Goal: Entertainment & Leisure: Browse casually

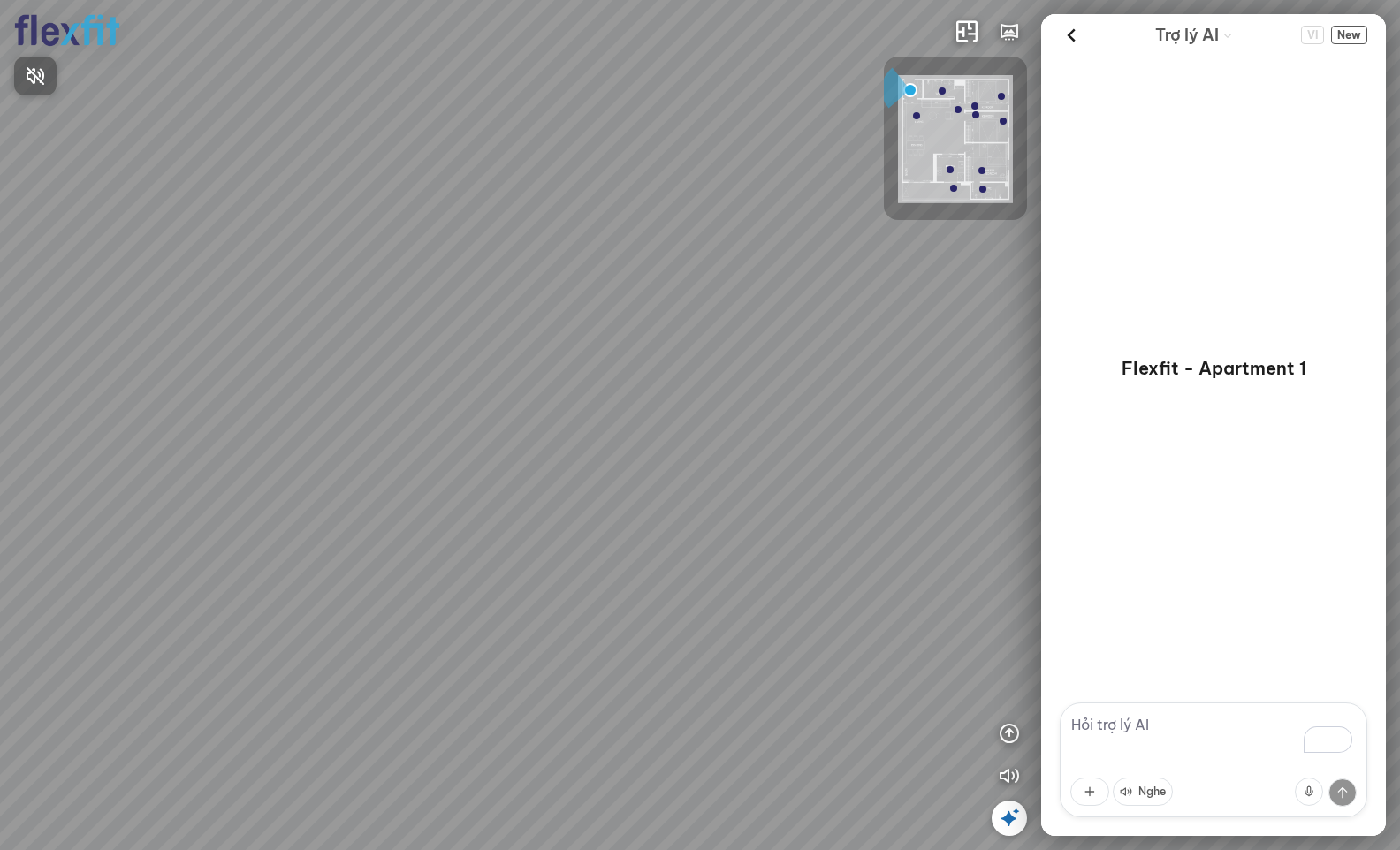
drag, startPoint x: 417, startPoint y: 232, endPoint x: 470, endPoint y: 145, distance: 101.9
click at [470, 145] on div at bounding box center [700, 425] width 1400 height 850
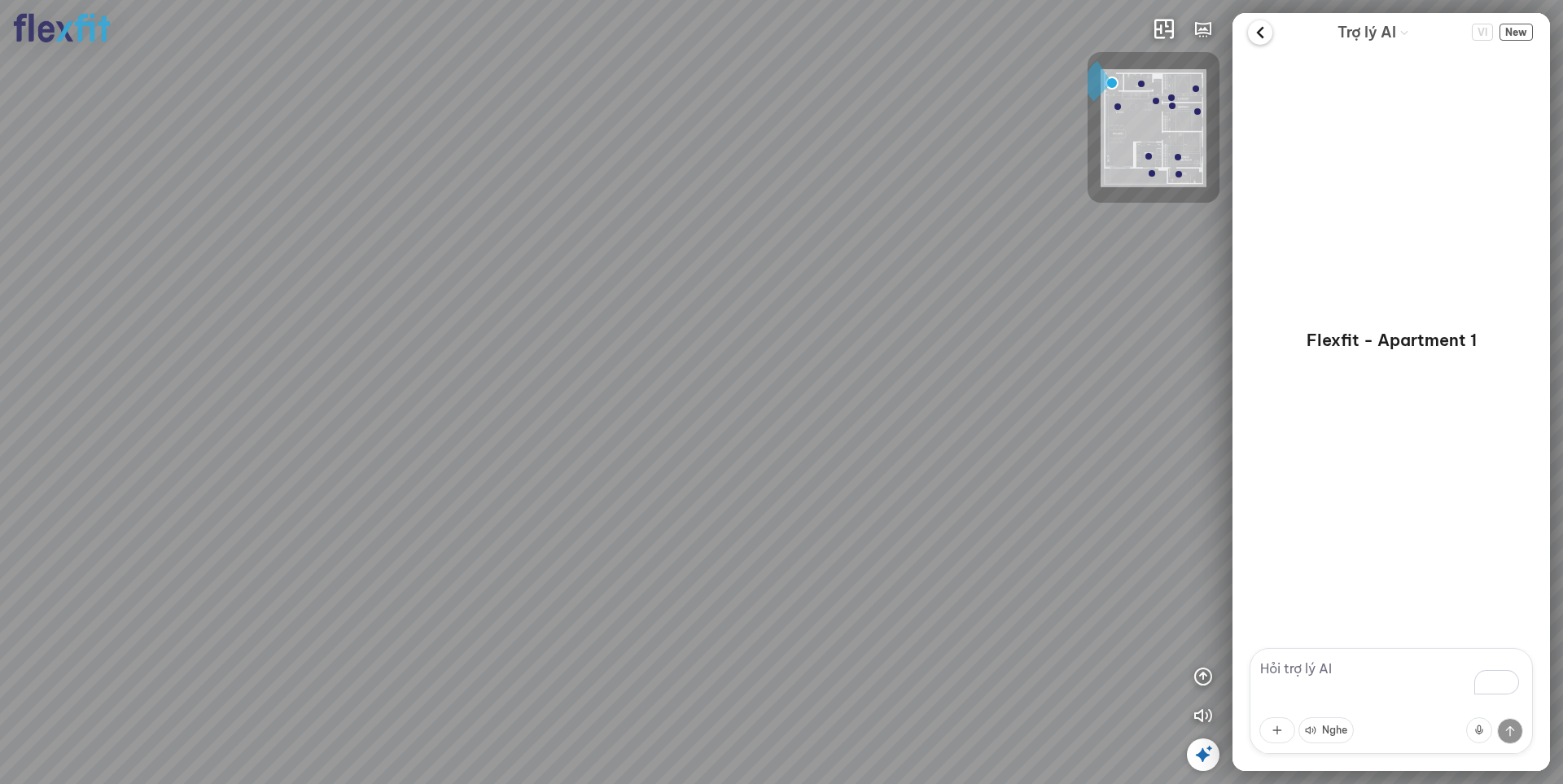
click at [1267, 30] on icon at bounding box center [1260, 32] width 24 height 24
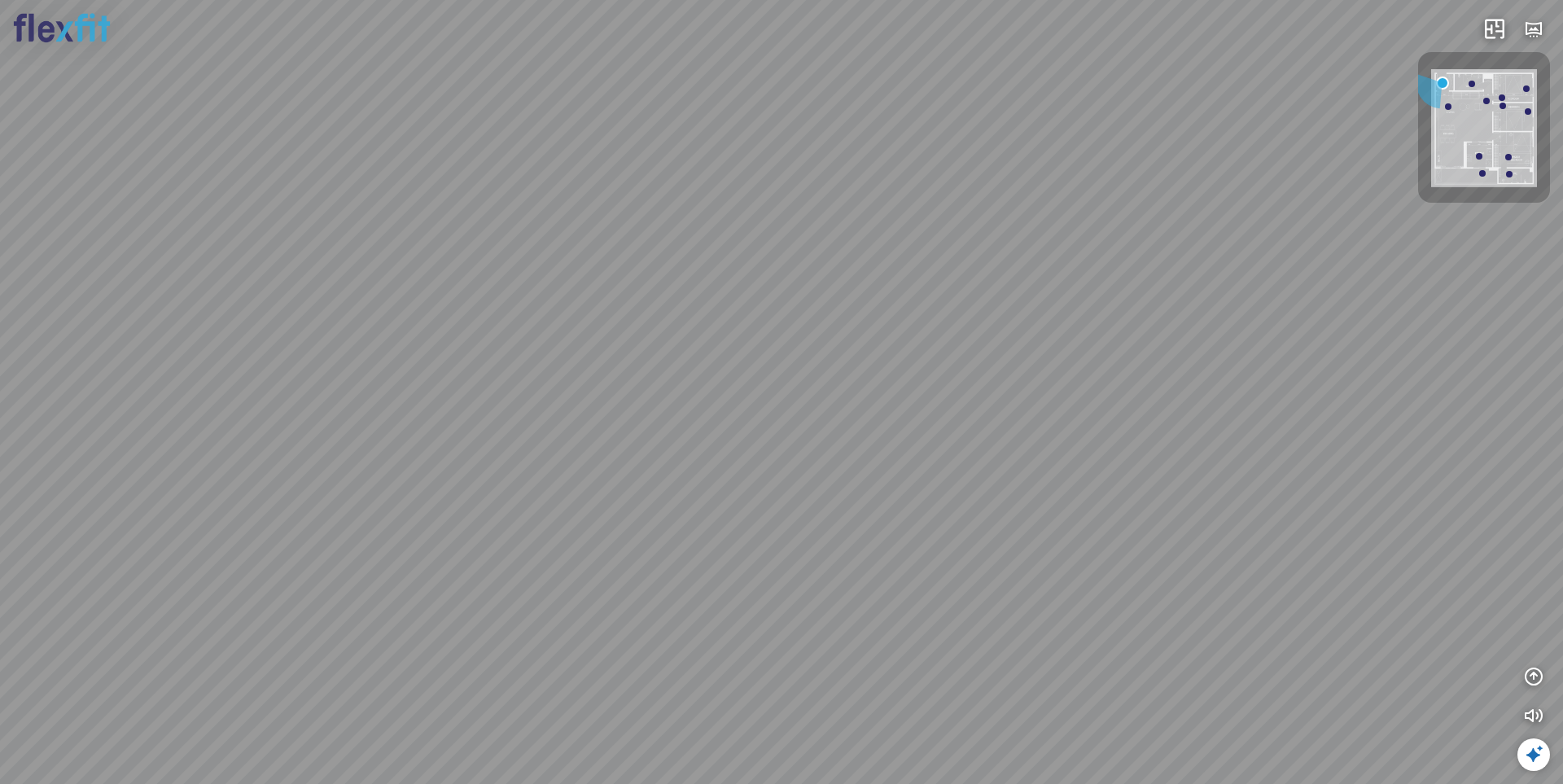
drag, startPoint x: 770, startPoint y: 452, endPoint x: 998, endPoint y: 426, distance: 229.5
click at [998, 426] on div at bounding box center [782, 392] width 1563 height 784
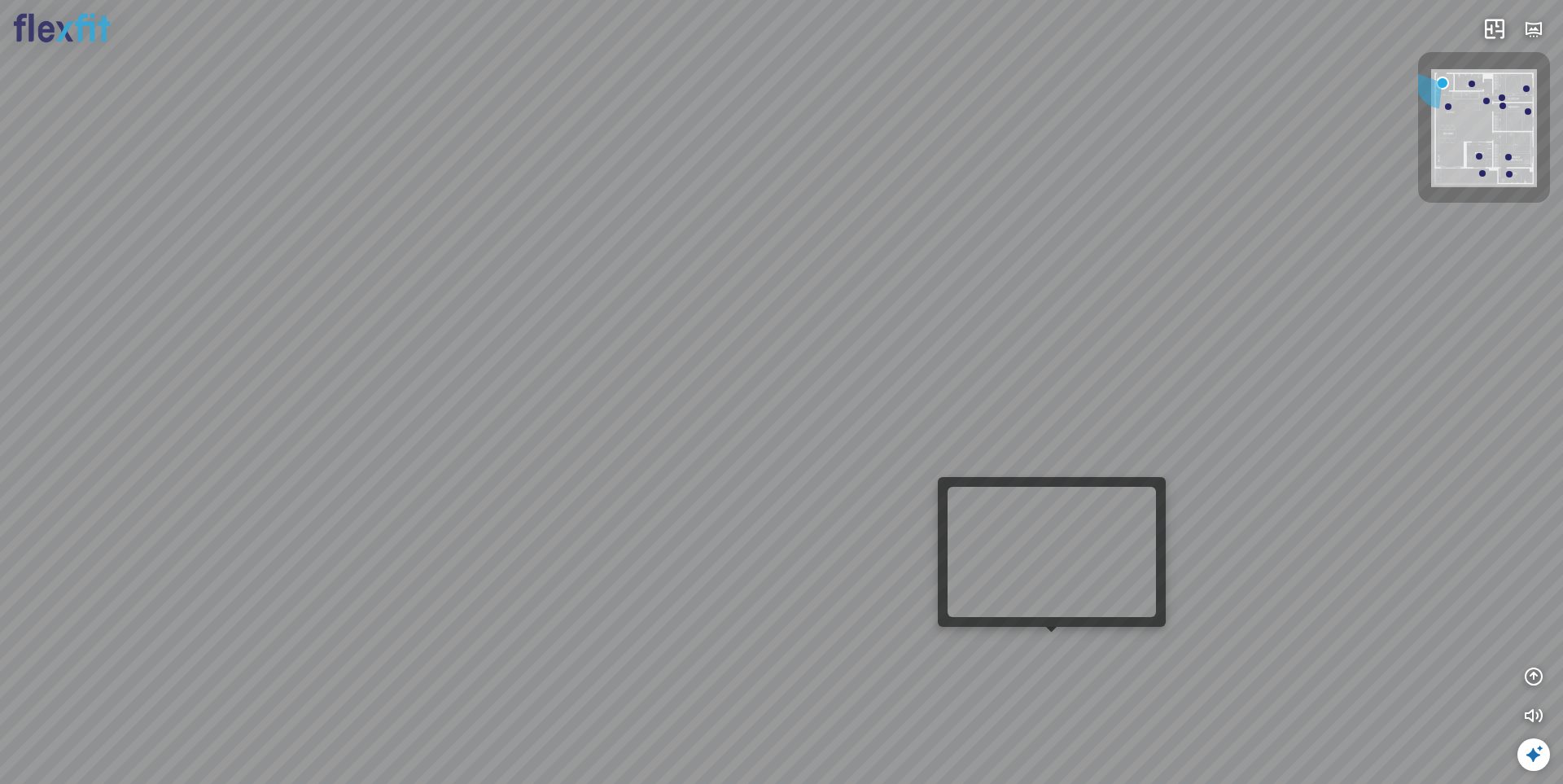
click at [1051, 640] on div at bounding box center [782, 392] width 1563 height 784
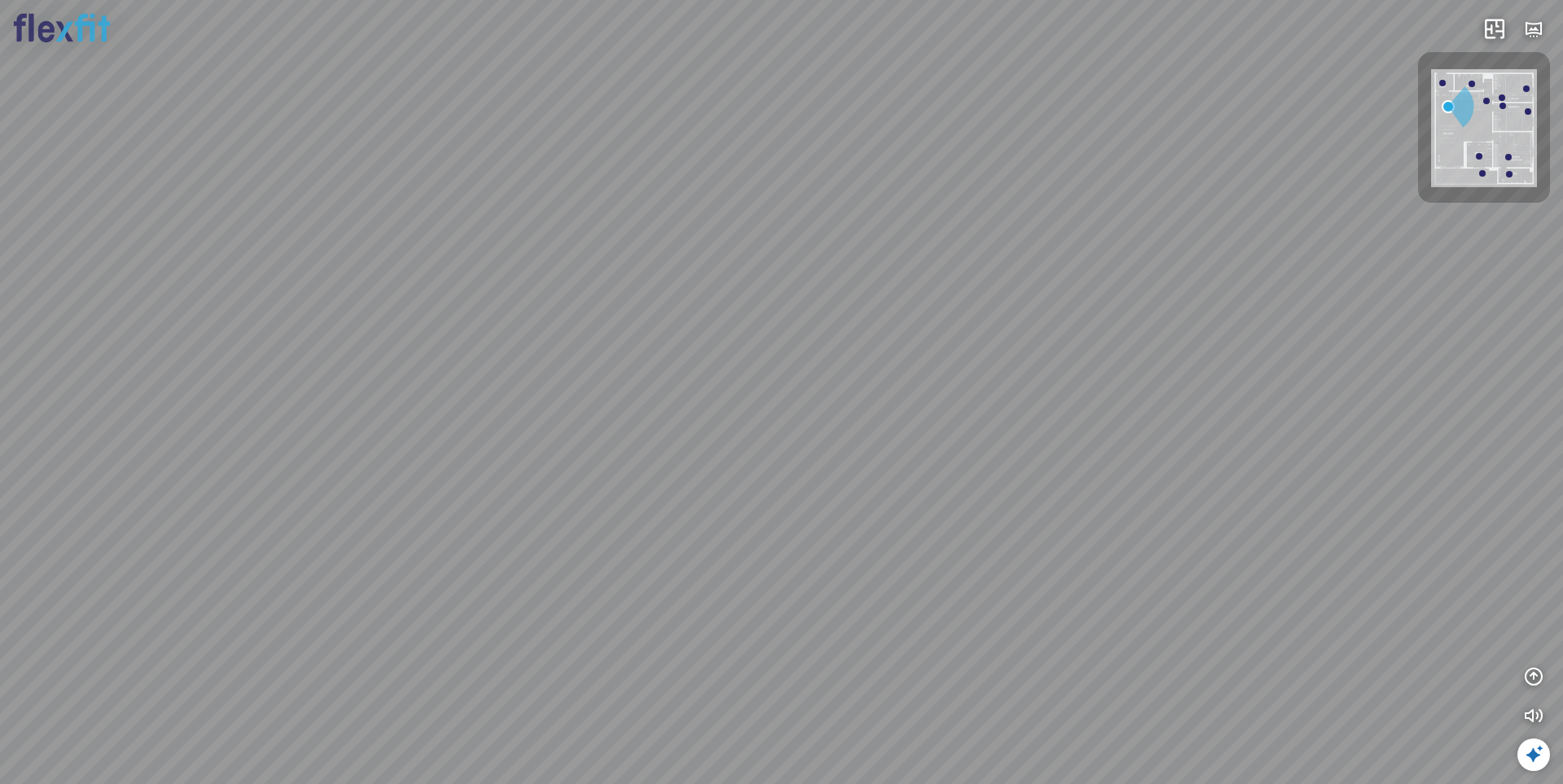
drag, startPoint x: 934, startPoint y: 524, endPoint x: 981, endPoint y: 744, distance: 225.0
click at [981, 744] on div "Ban công Bếp Phòng ngủ master Phòng ngủ Phòng ngủ" at bounding box center [782, 392] width 1563 height 784
drag, startPoint x: 490, startPoint y: 187, endPoint x: 514, endPoint y: 149, distance: 44.9
click at [514, 149] on div "Ban công Bếp Phòng ngủ master Phòng ngủ Phòng ngủ" at bounding box center [782, 392] width 1563 height 784
click at [1289, 747] on icon at bounding box center [1533, 754] width 19 height 19
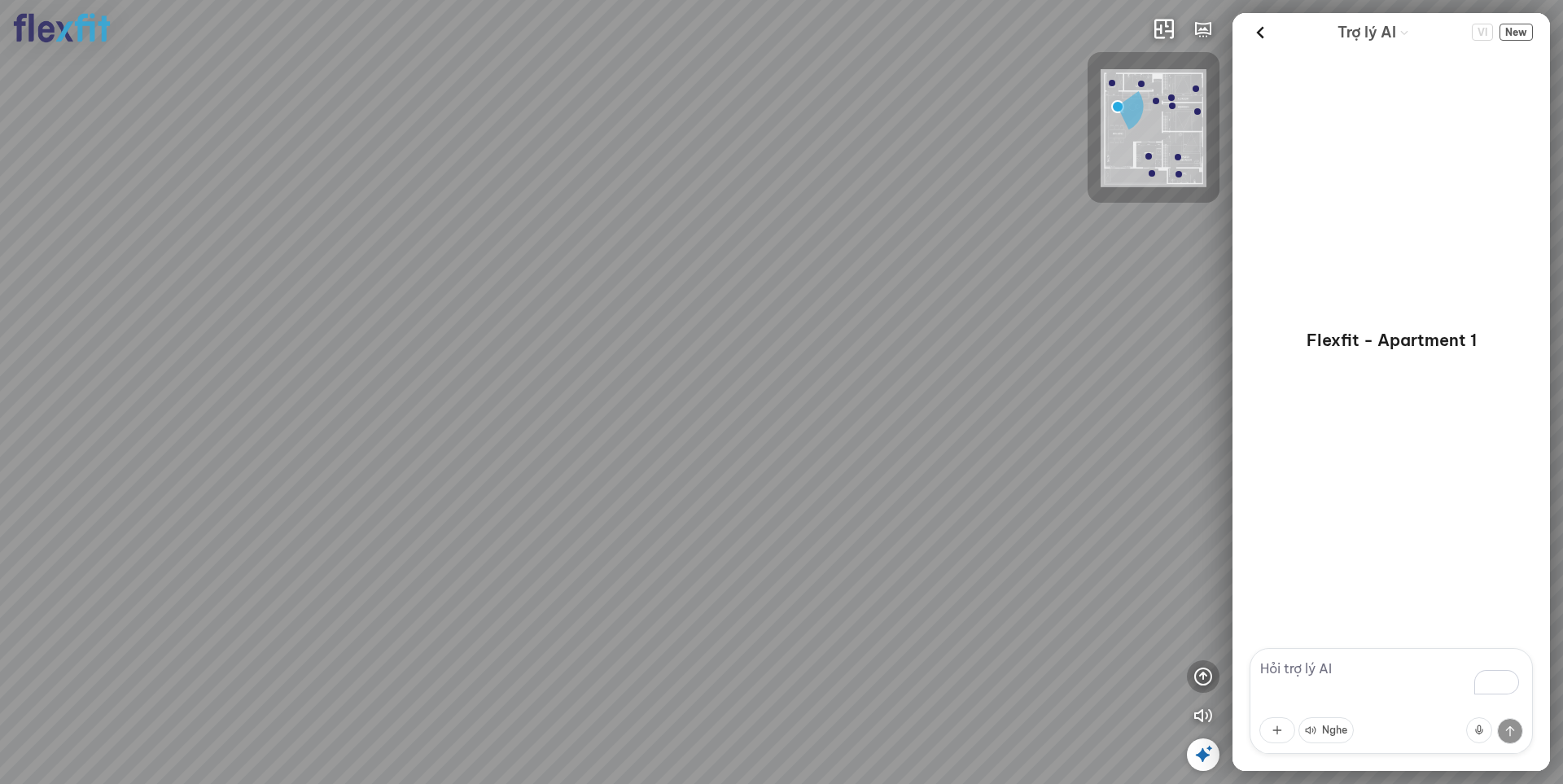
click at [1205, 671] on icon "button" at bounding box center [1203, 676] width 19 height 19
click at [1206, 439] on icon "button" at bounding box center [1203, 442] width 19 height 19
click at [1201, 438] on icon "button" at bounding box center [1203, 442] width 19 height 19
drag, startPoint x: 1045, startPoint y: 565, endPoint x: 581, endPoint y: 491, distance: 469.9
click at [581, 491] on div "Ban công Bếp Phòng ngủ master Phòng ngủ Phòng ngủ" at bounding box center [782, 392] width 1563 height 784
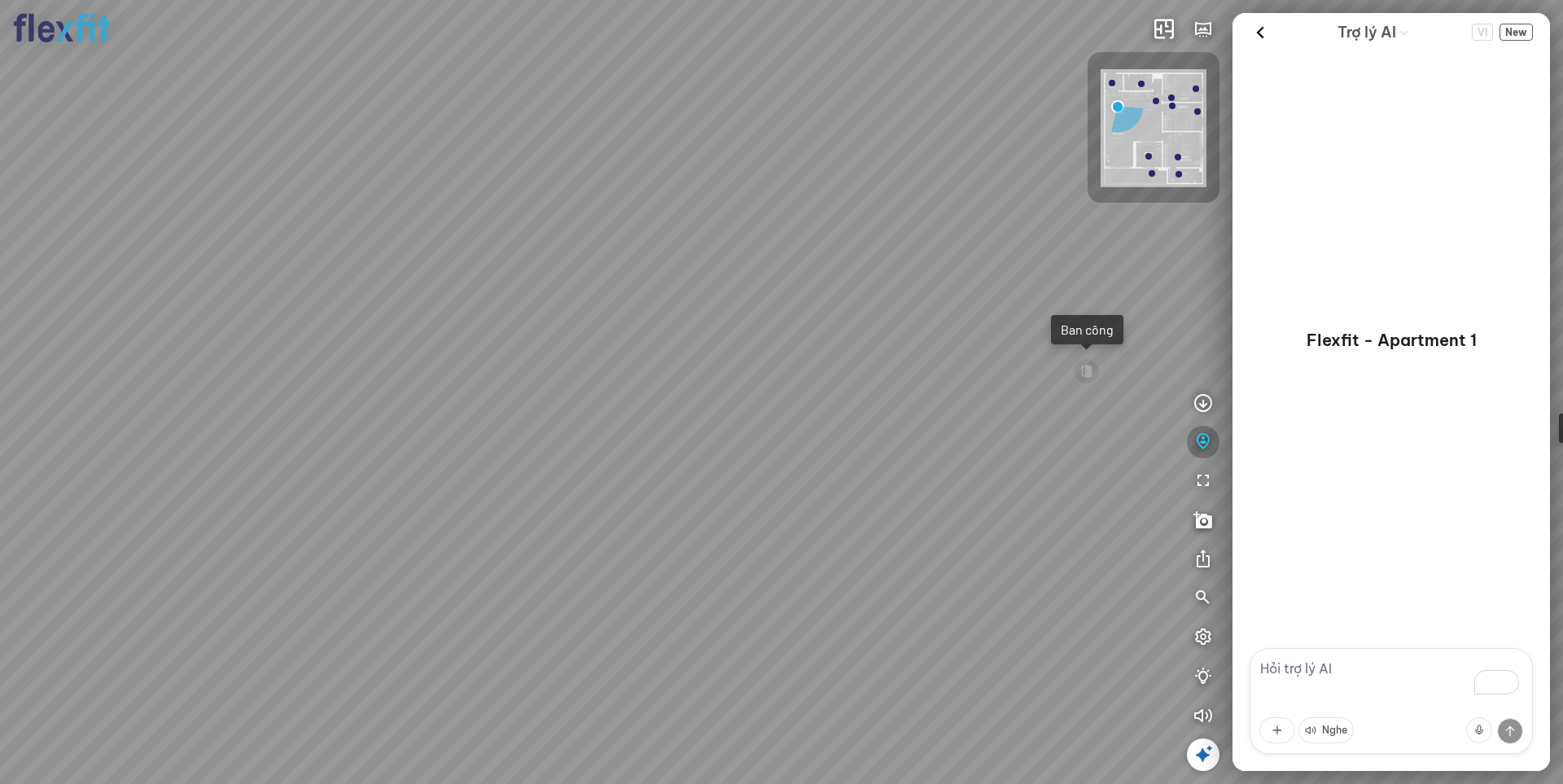
click at [1201, 449] on icon "button" at bounding box center [1203, 442] width 19 height 19
drag, startPoint x: 824, startPoint y: 320, endPoint x: 830, endPoint y: 298, distance: 22.8
click at [830, 298] on div "Ban công Bếp Phòng ngủ master Phòng ngủ Phòng ngủ" at bounding box center [782, 392] width 1563 height 784
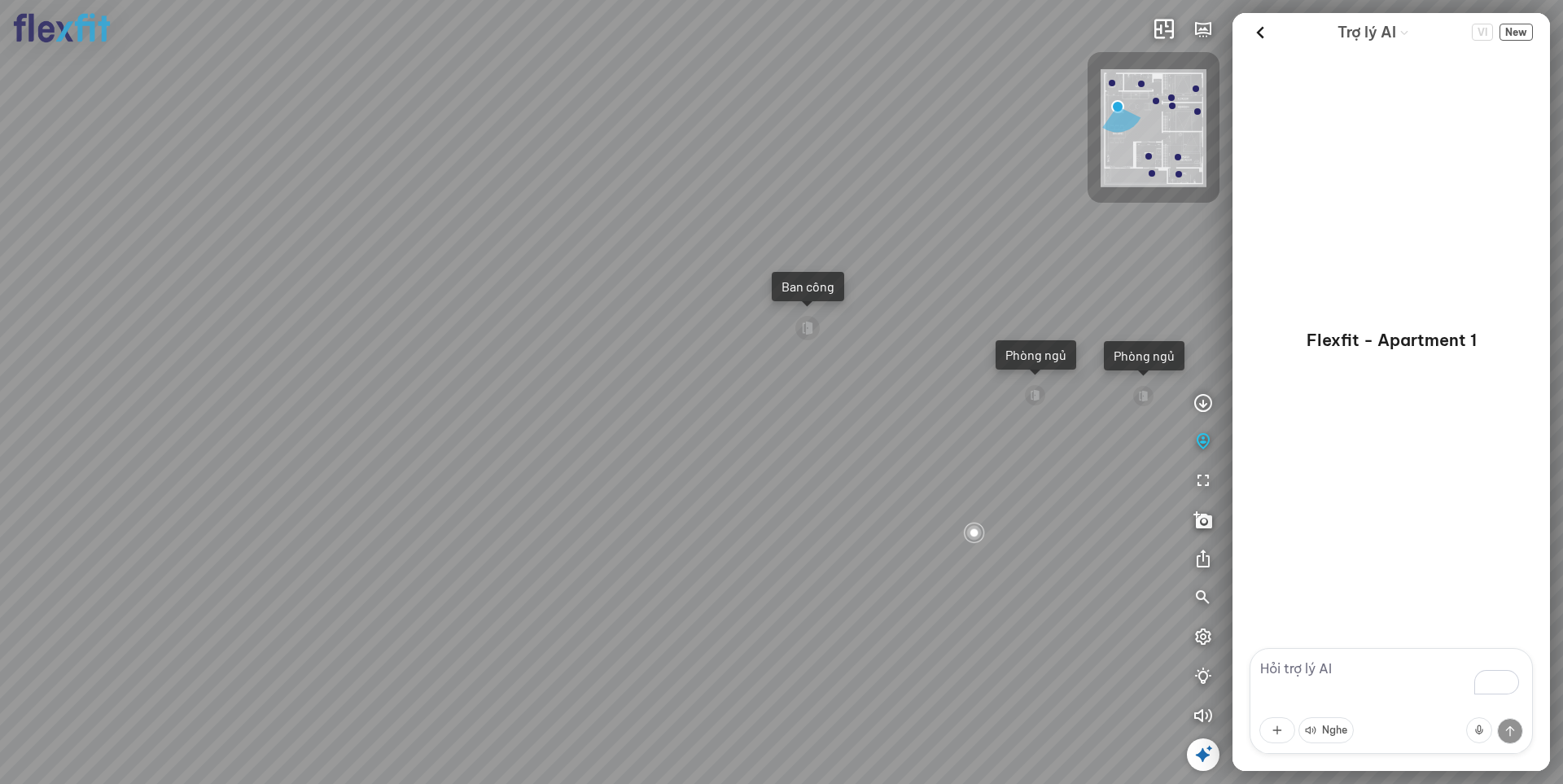
drag, startPoint x: 602, startPoint y: 444, endPoint x: 352, endPoint y: 416, distance: 251.6
click at [302, 421] on div "Ban công Bếp Phòng ngủ master Phòng ngủ Phòng ngủ" at bounding box center [782, 392] width 1563 height 784
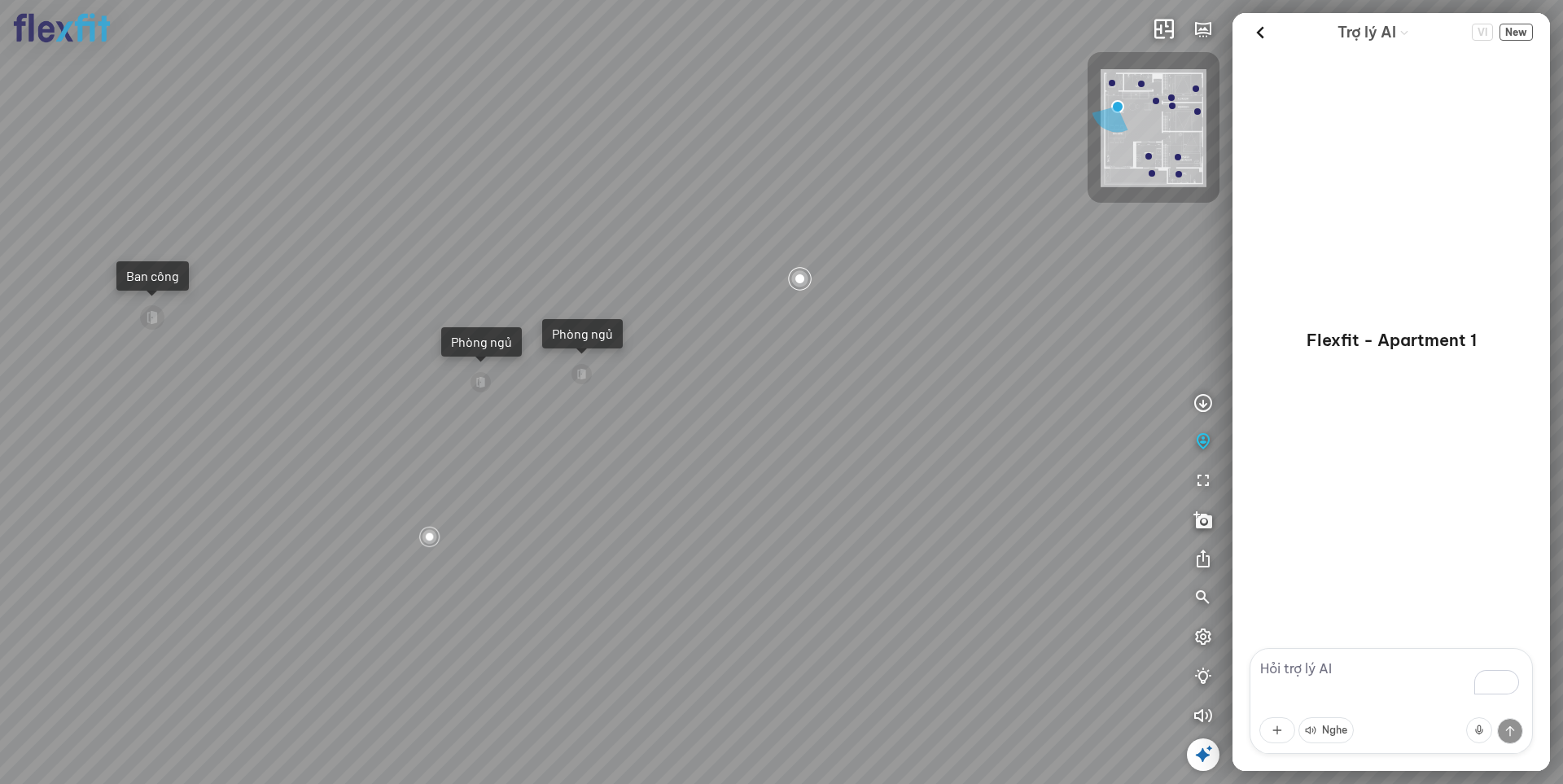
drag, startPoint x: 615, startPoint y: 449, endPoint x: 98, endPoint y: 436, distance: 517.2
click at [100, 438] on div "Ban công Bếp Phòng ngủ master Phòng ngủ Phòng ngủ" at bounding box center [782, 392] width 1563 height 784
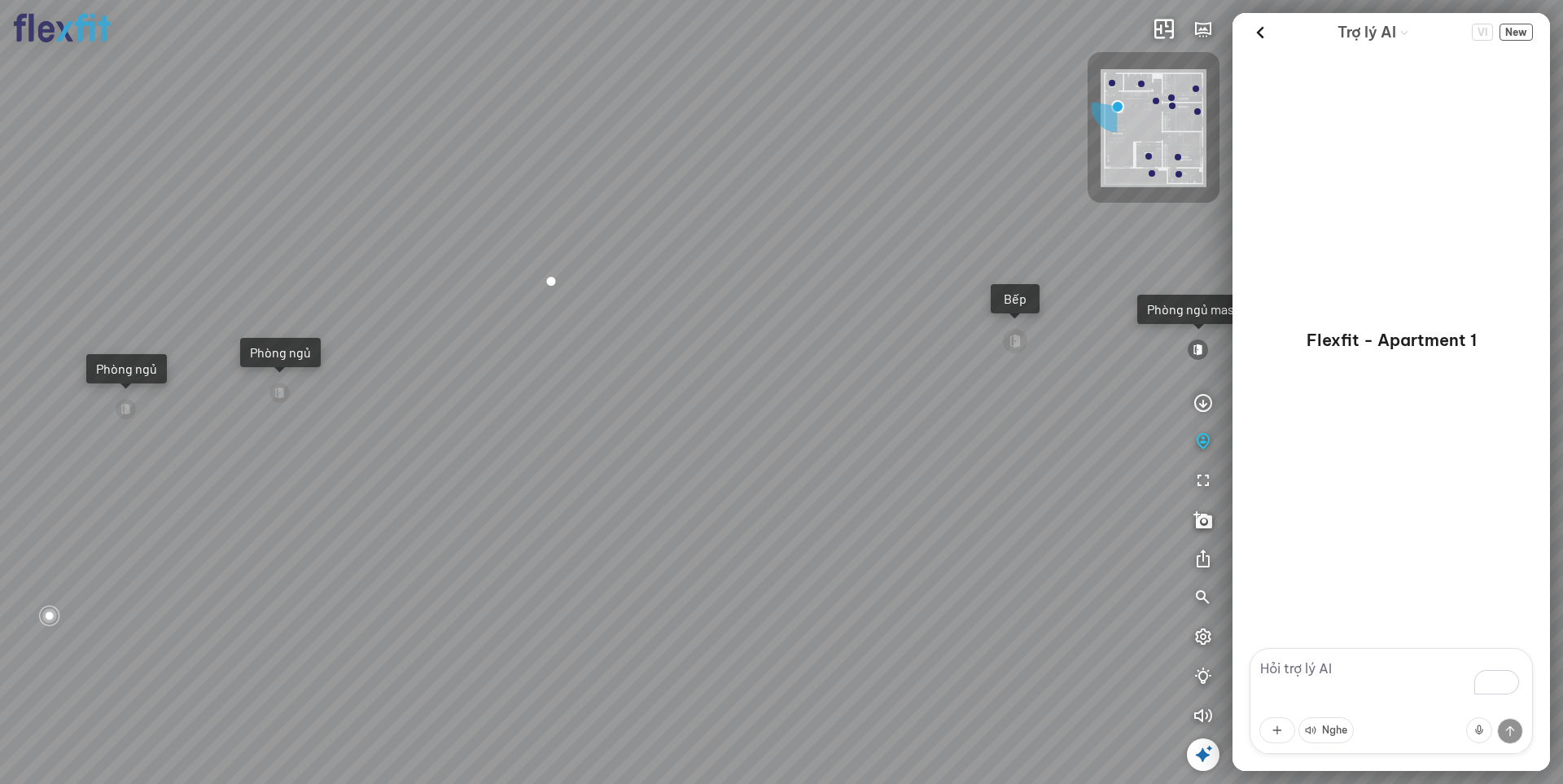
drag, startPoint x: 310, startPoint y: 437, endPoint x: 14, endPoint y: 434, distance: 296.0
click at [14, 434] on div "Ban công Bếp Phòng ngủ master Phòng ngủ Phòng ngủ" at bounding box center [782, 392] width 1563 height 784
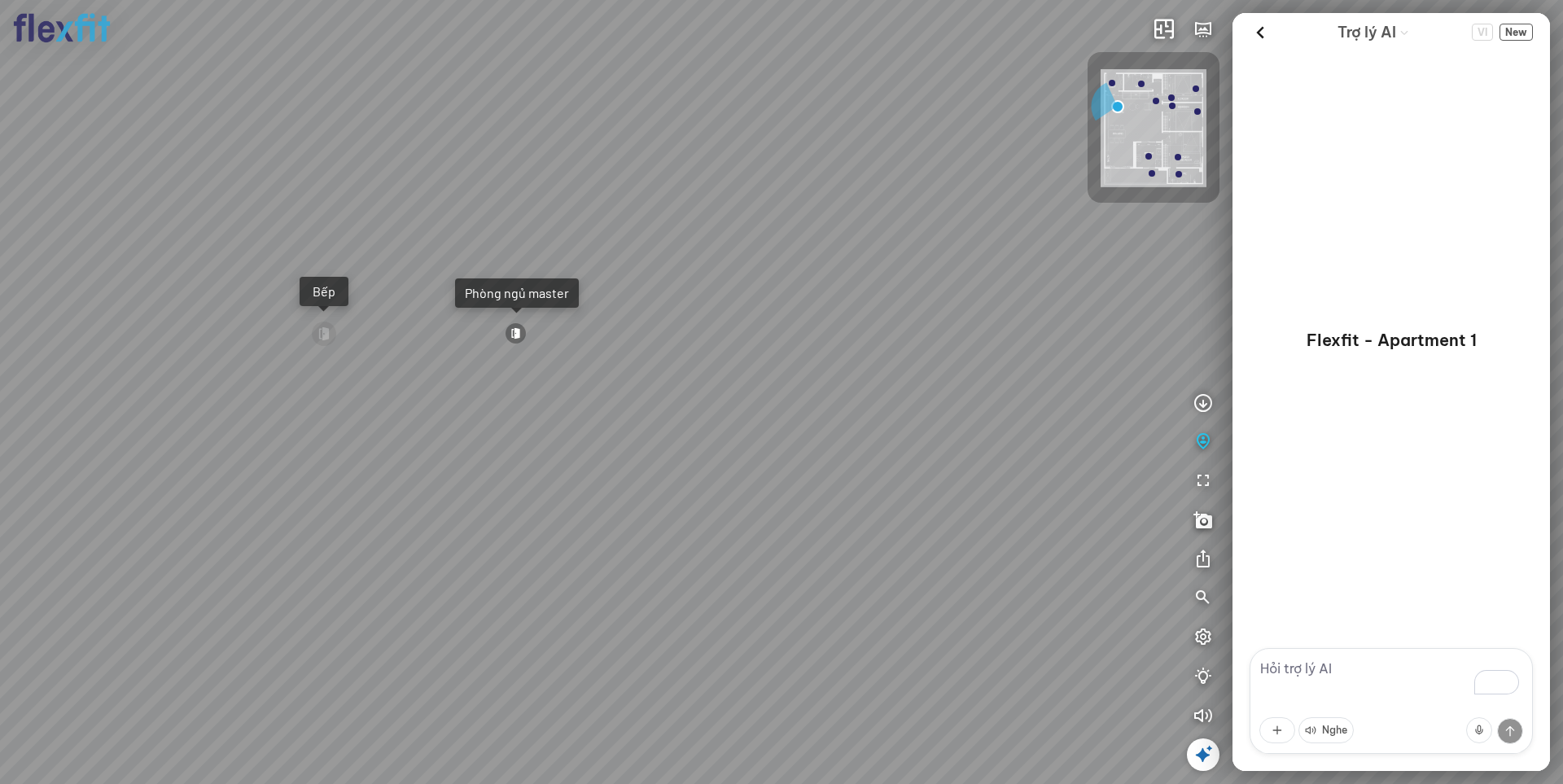
drag, startPoint x: 325, startPoint y: 441, endPoint x: 107, endPoint y: 427, distance: 218.4
click at [107, 427] on div "Ban công Bếp Phòng ngủ master Phòng ngủ Phòng ngủ" at bounding box center [782, 392] width 1563 height 784
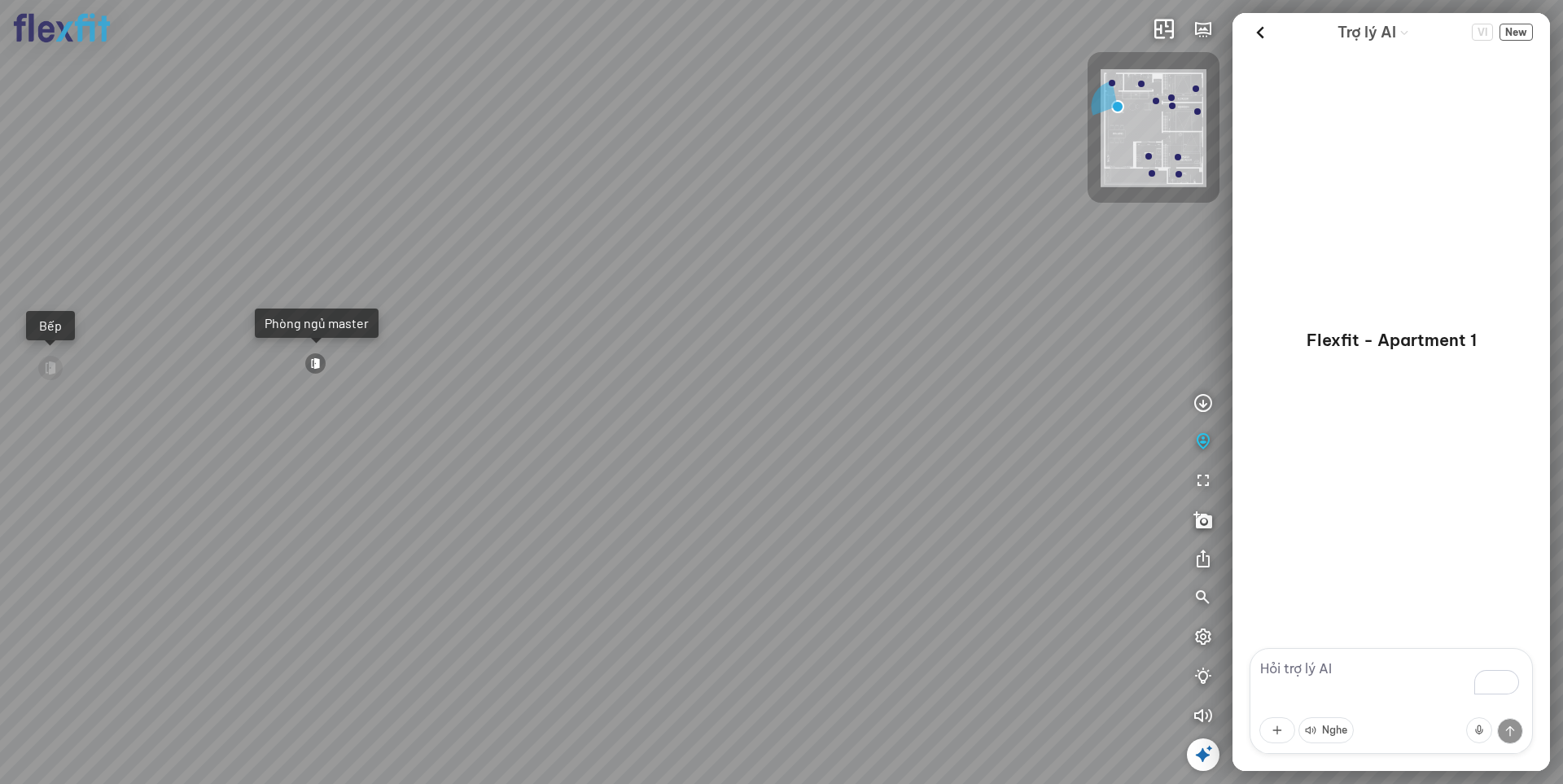
drag, startPoint x: 590, startPoint y: 448, endPoint x: 475, endPoint y: 463, distance: 116.0
click at [475, 463] on div "Ban công Bếp Phòng ngủ master Phòng ngủ Phòng ngủ" at bounding box center [782, 392] width 1563 height 784
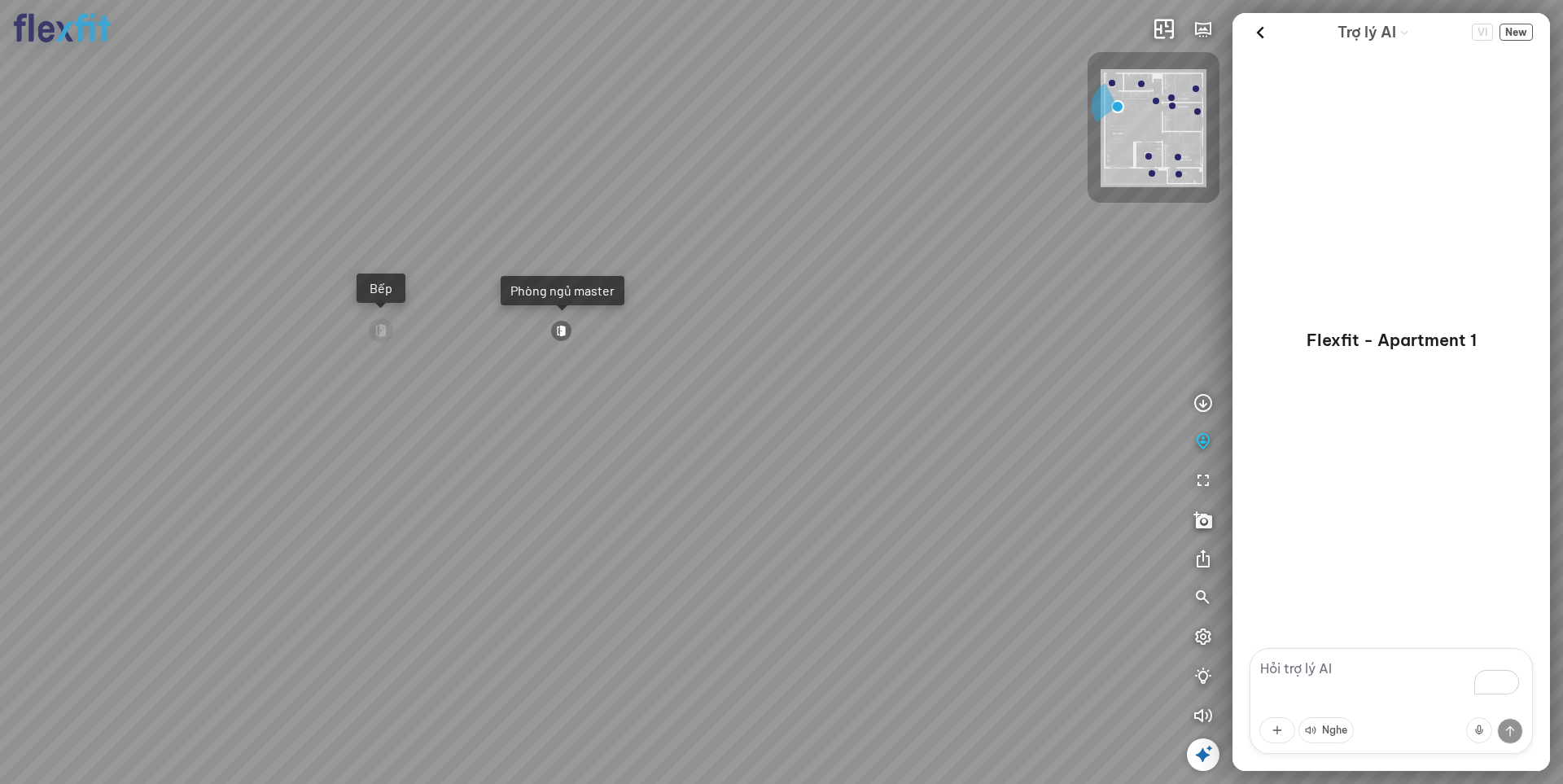
drag, startPoint x: 309, startPoint y: 441, endPoint x: 638, endPoint y: 420, distance: 329.7
click at [638, 419] on div "Ban công Bếp Phòng ngủ master Phòng ngủ Phòng ngủ" at bounding box center [782, 392] width 1563 height 784
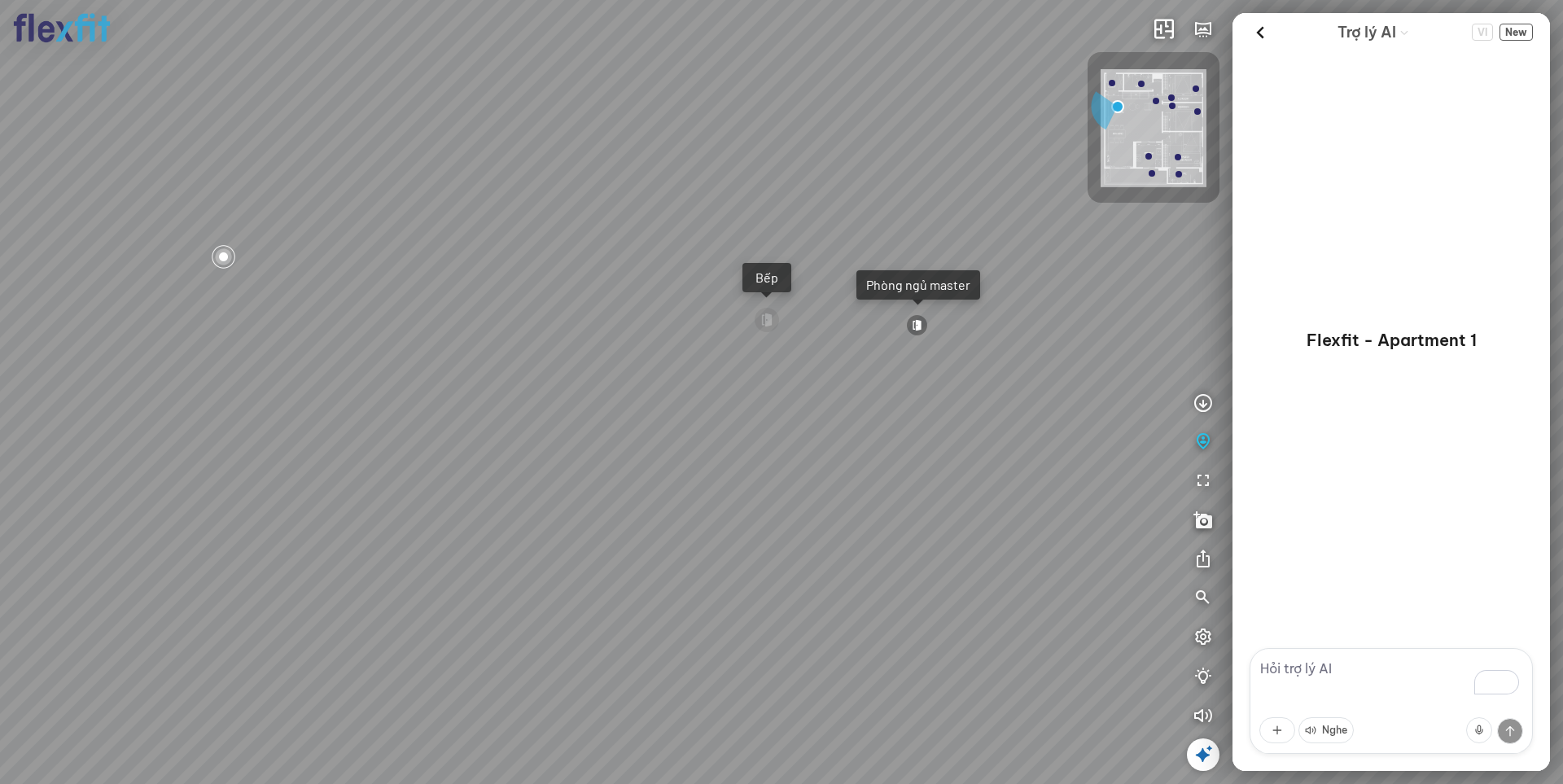
drag, startPoint x: 325, startPoint y: 427, endPoint x: 575, endPoint y: 418, distance: 250.2
click at [568, 418] on div "Ban công Bếp Phòng ngủ master Phòng ngủ Phòng ngủ" at bounding box center [782, 392] width 1563 height 784
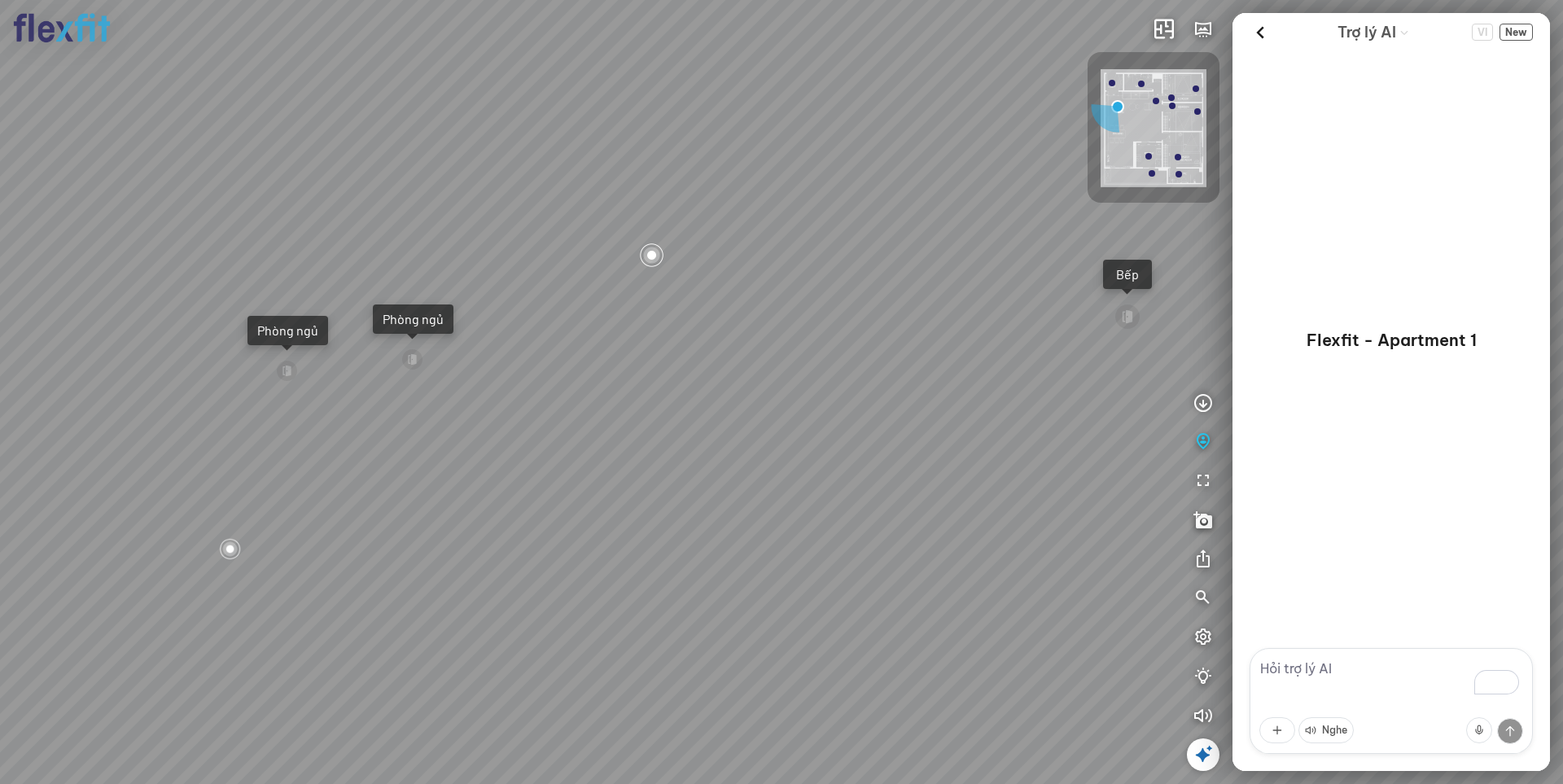
drag, startPoint x: 538, startPoint y: 431, endPoint x: 702, endPoint y: 438, distance: 164.1
click at [712, 430] on div "Ban công Bếp Phòng ngủ master Phòng ngủ Phòng ngủ" at bounding box center [782, 392] width 1563 height 784
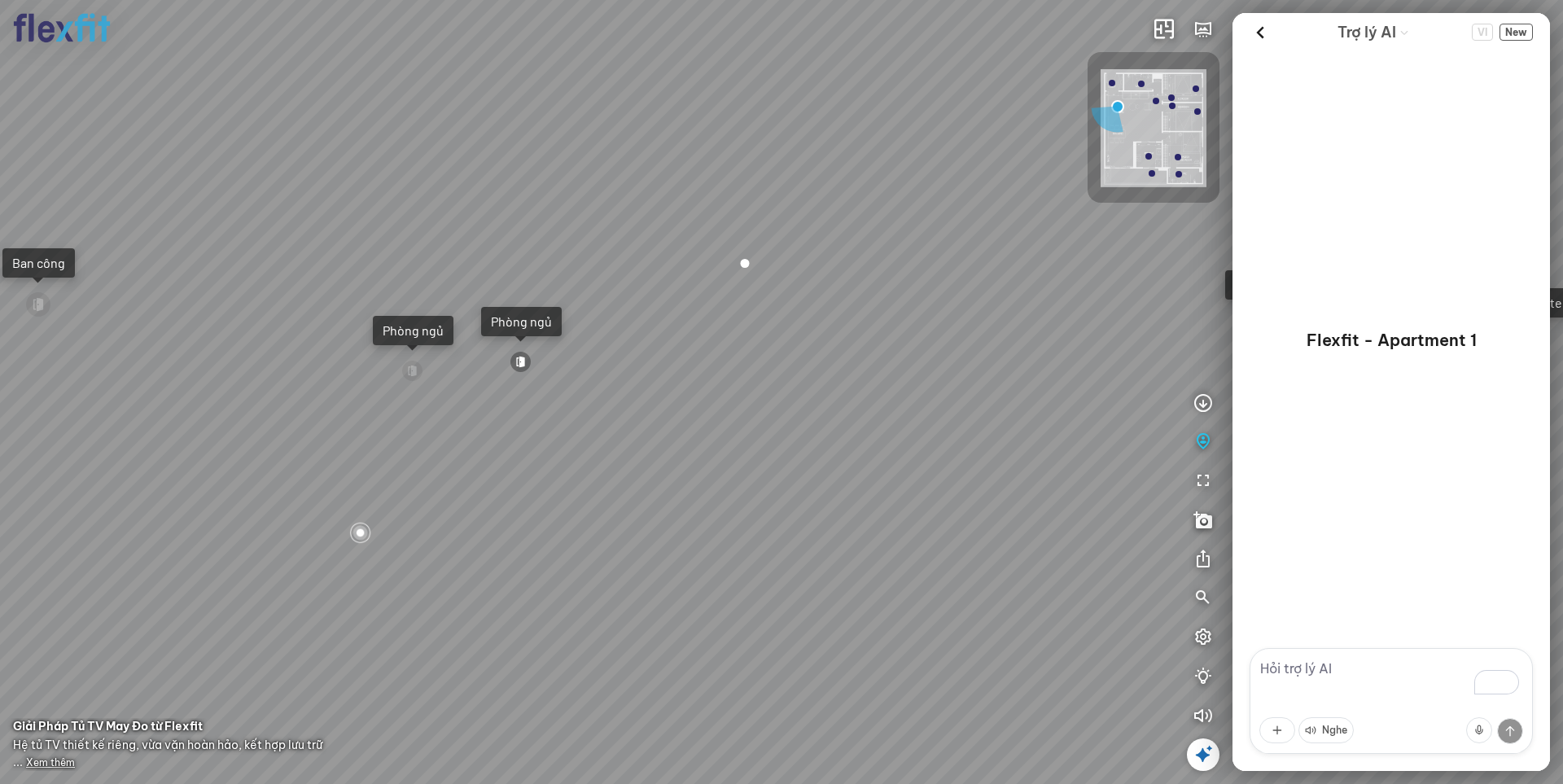
click at [520, 357] on div at bounding box center [520, 362] width 22 height 22
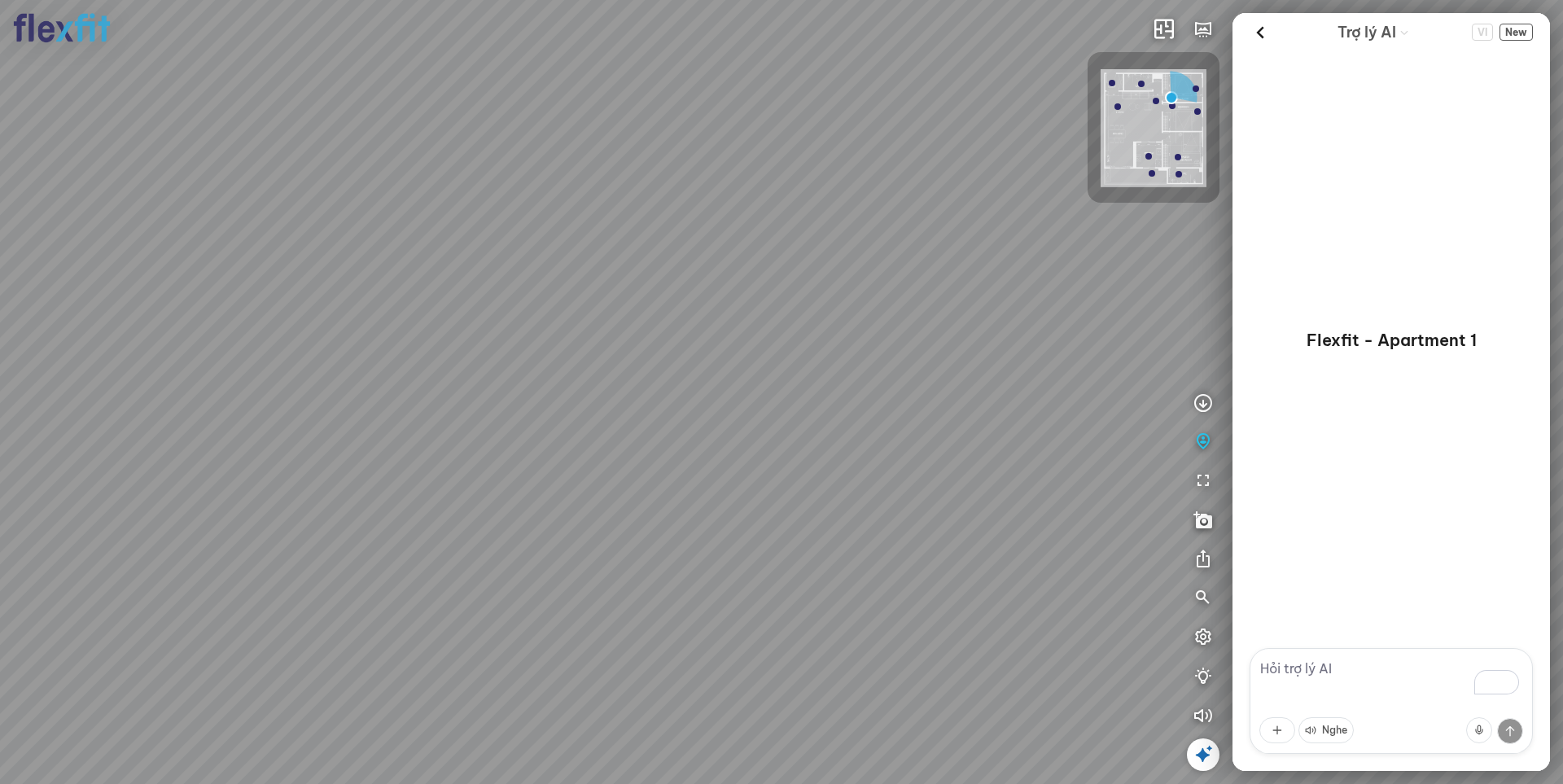
drag, startPoint x: 507, startPoint y: 568, endPoint x: 794, endPoint y: 491, distance: 297.1
click at [794, 491] on div at bounding box center [782, 392] width 1563 height 784
drag, startPoint x: 699, startPoint y: 378, endPoint x: 237, endPoint y: 535, distance: 487.9
click at [225, 535] on div at bounding box center [782, 392] width 1563 height 784
drag, startPoint x: 521, startPoint y: 529, endPoint x: 75, endPoint y: 447, distance: 453.5
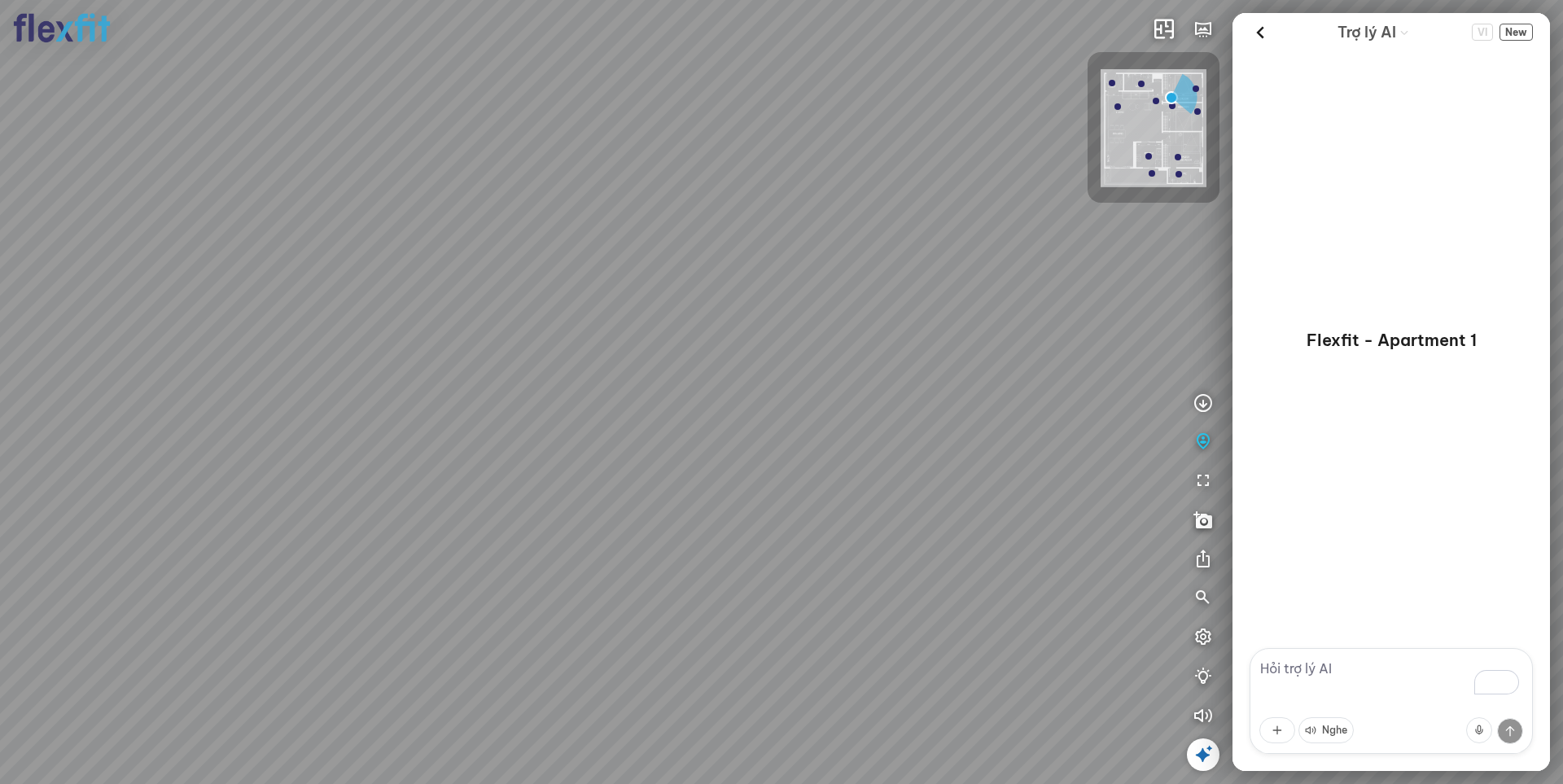
click at [75, 448] on div at bounding box center [782, 392] width 1563 height 784
drag, startPoint x: 368, startPoint y: 462, endPoint x: 691, endPoint y: 432, distance: 324.4
click at [655, 432] on div at bounding box center [782, 392] width 1563 height 784
drag, startPoint x: 632, startPoint y: 442, endPoint x: 962, endPoint y: 442, distance: 330.0
click at [957, 439] on div at bounding box center [782, 392] width 1563 height 784
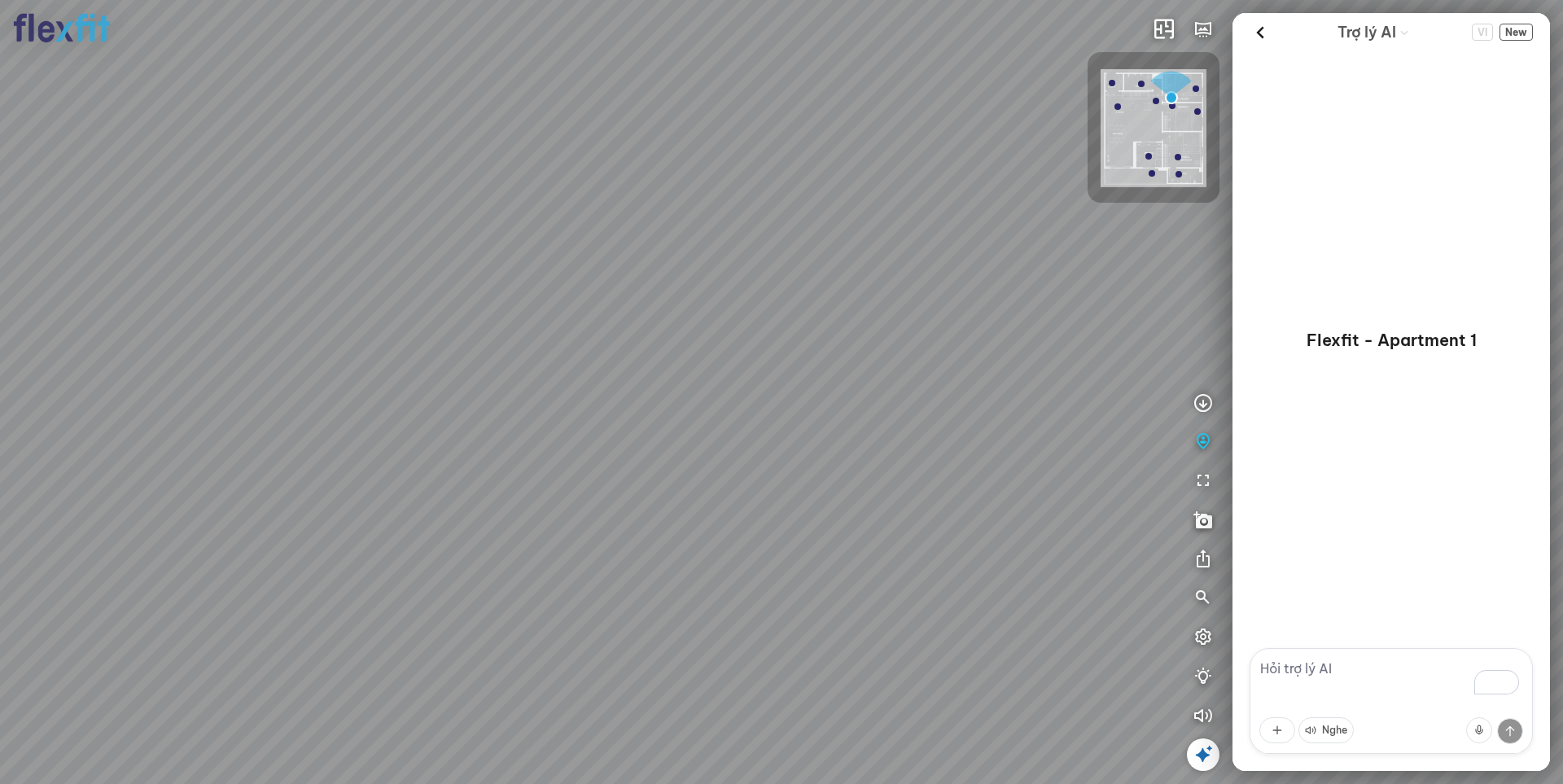
drag, startPoint x: 707, startPoint y: 420, endPoint x: 1083, endPoint y: 416, distance: 376.0
click at [1036, 407] on div at bounding box center [782, 392] width 1563 height 784
drag, startPoint x: 797, startPoint y: 367, endPoint x: 420, endPoint y: 325, distance: 379.3
click at [420, 325] on div at bounding box center [782, 392] width 1563 height 784
drag, startPoint x: 569, startPoint y: 343, endPoint x: 599, endPoint y: 355, distance: 32.3
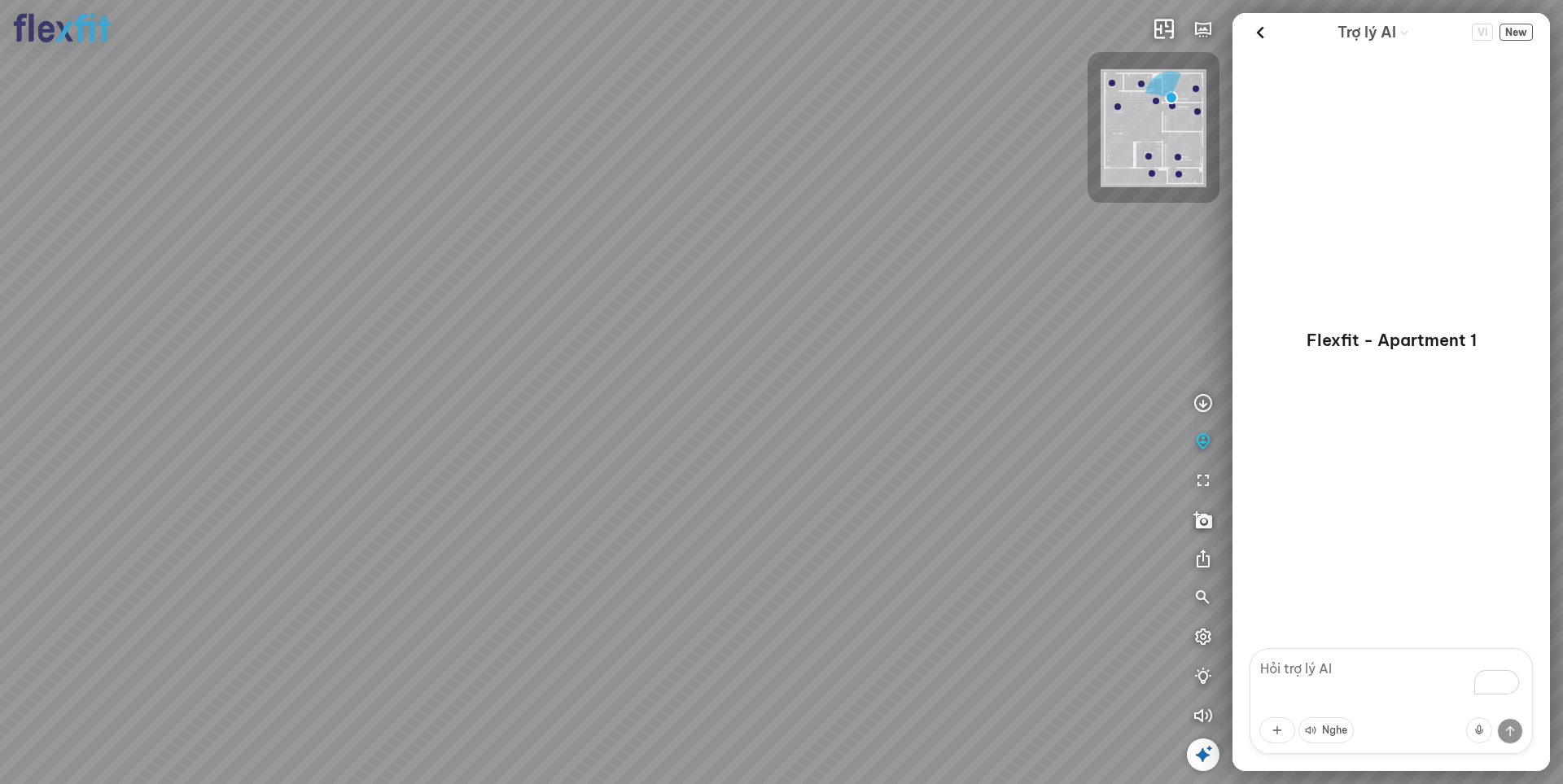
click at [599, 355] on div at bounding box center [782, 392] width 1563 height 784
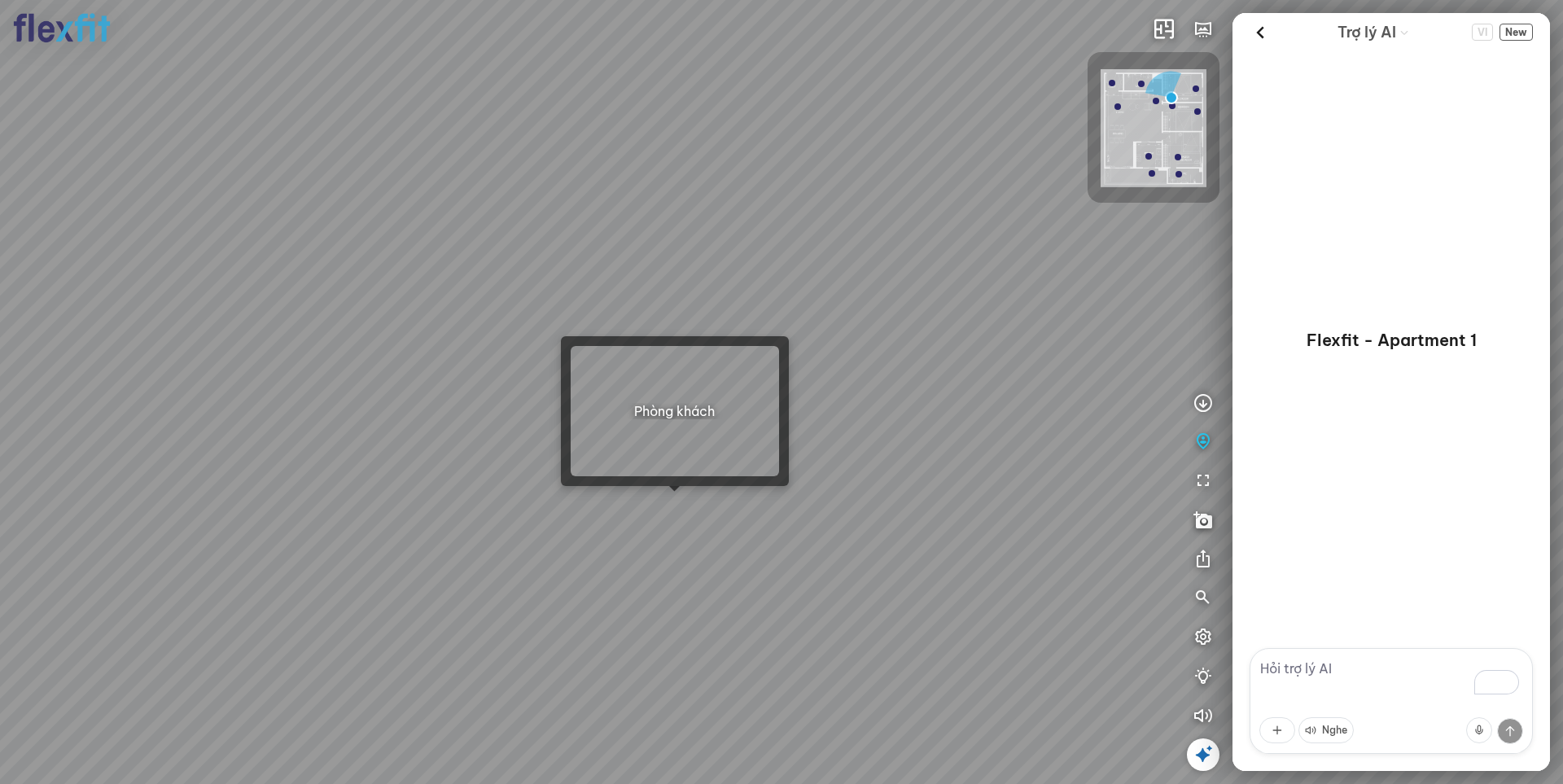
click at [681, 507] on div at bounding box center [782, 392] width 1563 height 784
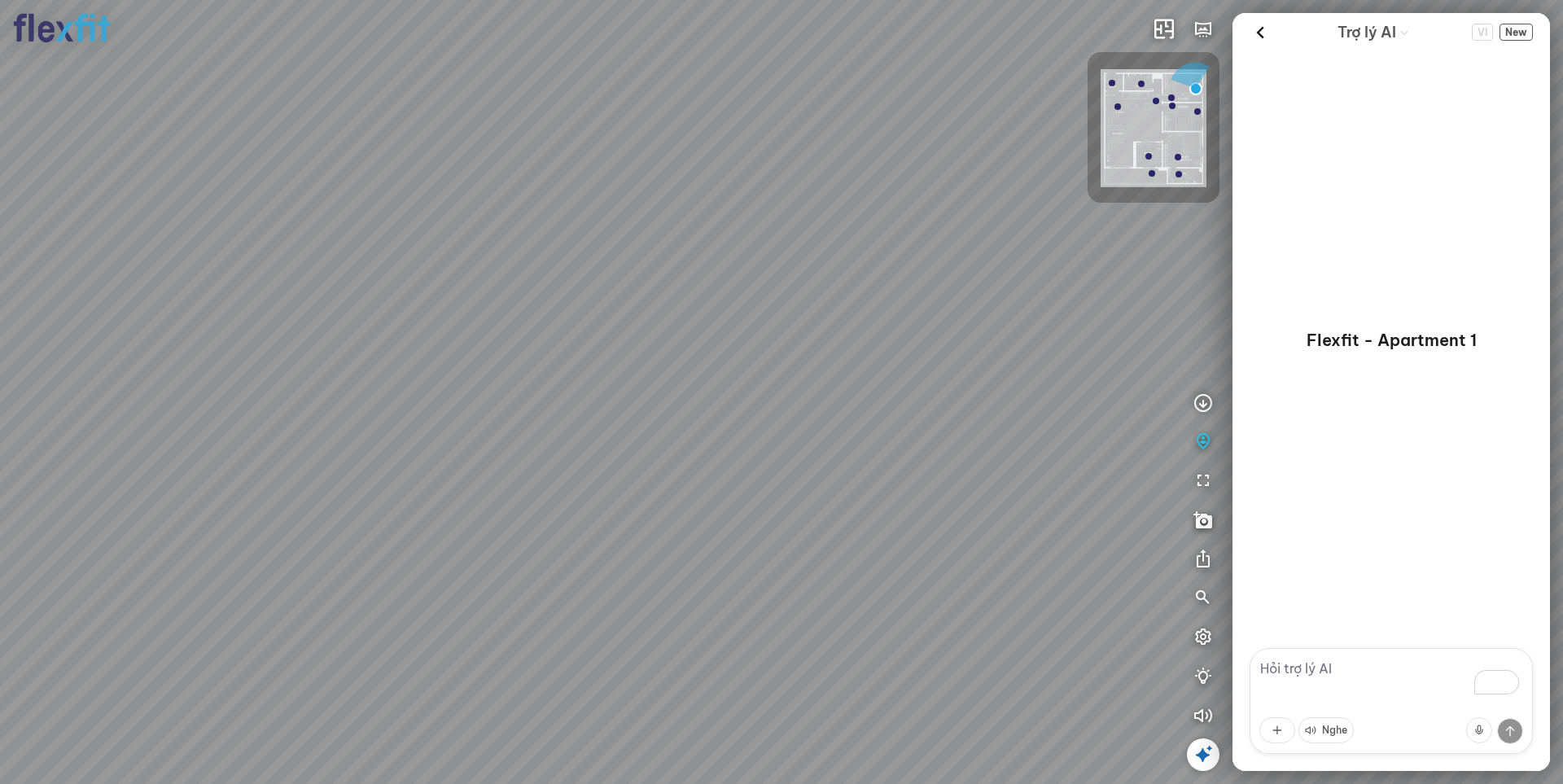
drag, startPoint x: 689, startPoint y: 373, endPoint x: 557, endPoint y: 562, distance: 230.5
click at [557, 562] on div at bounding box center [782, 392] width 1563 height 784
drag, startPoint x: 563, startPoint y: 511, endPoint x: 55, endPoint y: 360, distance: 530.0
click at [92, 368] on div at bounding box center [782, 392] width 1563 height 784
drag, startPoint x: 436, startPoint y: 425, endPoint x: -107, endPoint y: 368, distance: 546.0
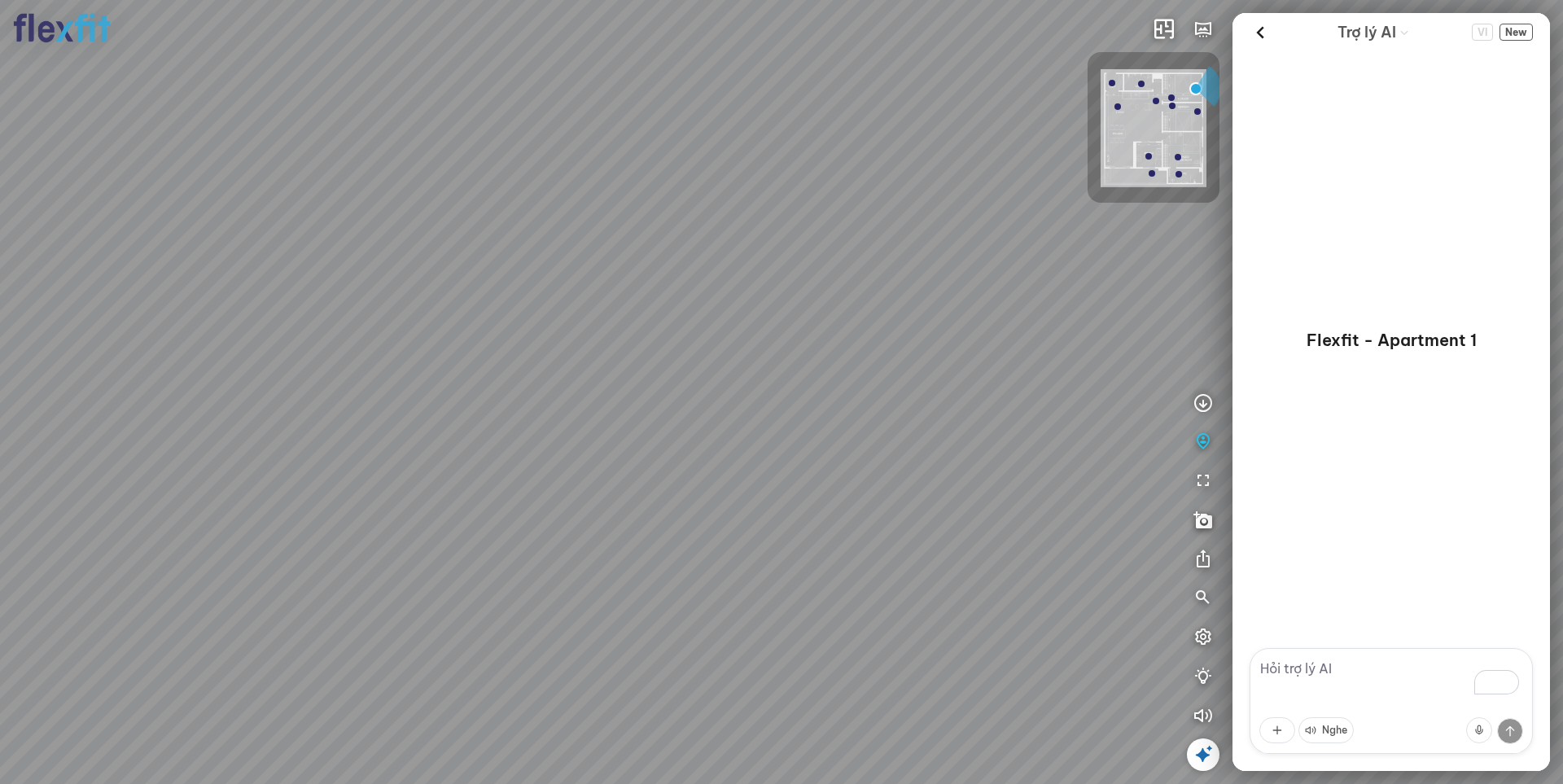
click at [0, 368] on html "INFO: krpano 1.20.8 (build [DATE]) INFO: HTML5/Desktop - Chrome 139.0 - WebGL I…" at bounding box center [782, 392] width 1563 height 784
drag, startPoint x: 460, startPoint y: 435, endPoint x: -201, endPoint y: 357, distance: 665.6
click at [0, 357] on html "INFO: krpano 1.20.8 (build [DATE]) INFO: HTML5/Desktop - Chrome 139.0 - WebGL I…" at bounding box center [782, 392] width 1563 height 784
drag, startPoint x: 265, startPoint y: 316, endPoint x: 162, endPoint y: 438, distance: 159.7
click at [149, 437] on div at bounding box center [782, 392] width 1563 height 784
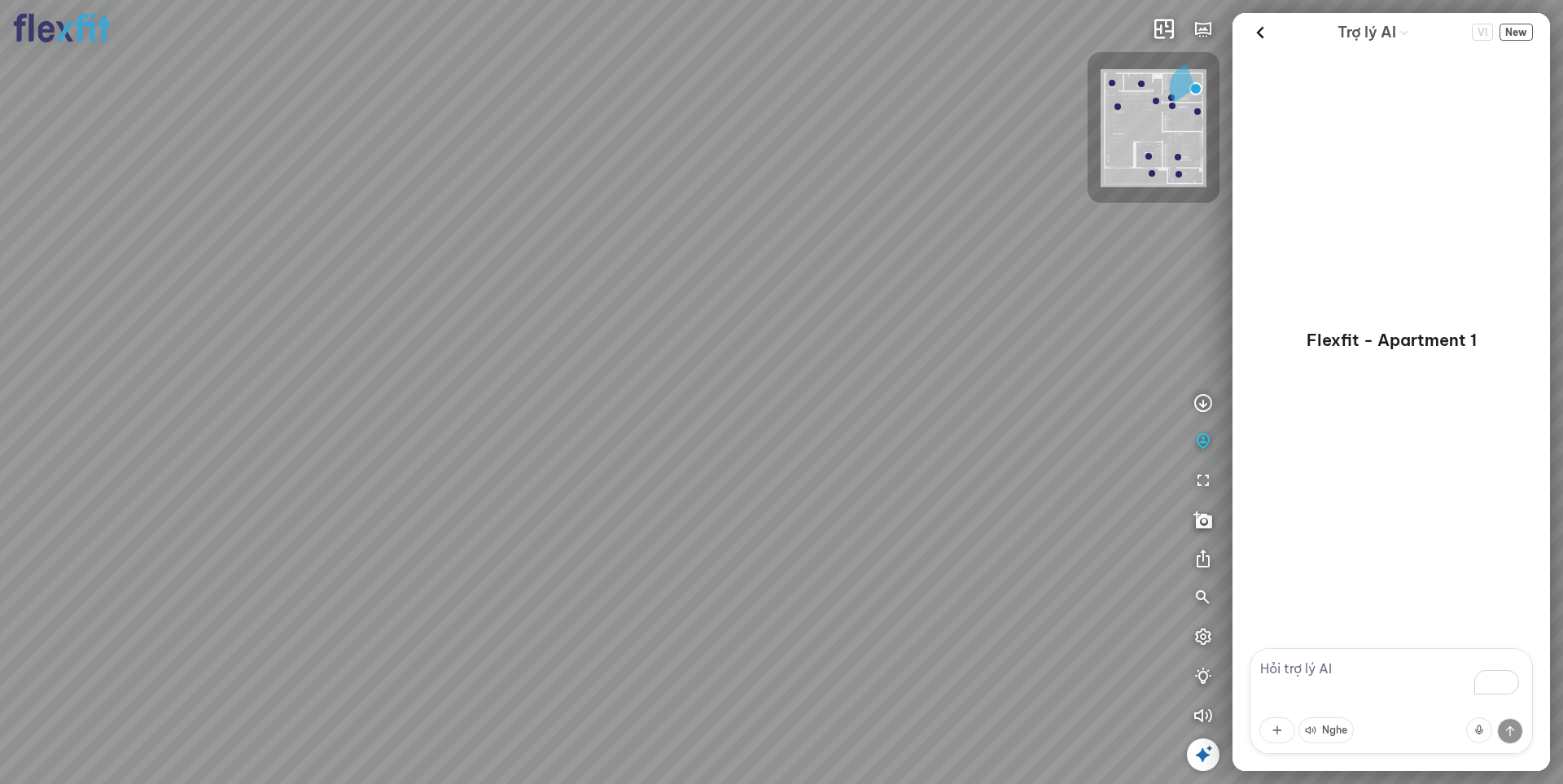
drag, startPoint x: 767, startPoint y: 342, endPoint x: 514, endPoint y: 562, distance: 335.3
click at [514, 562] on div at bounding box center [782, 392] width 1563 height 784
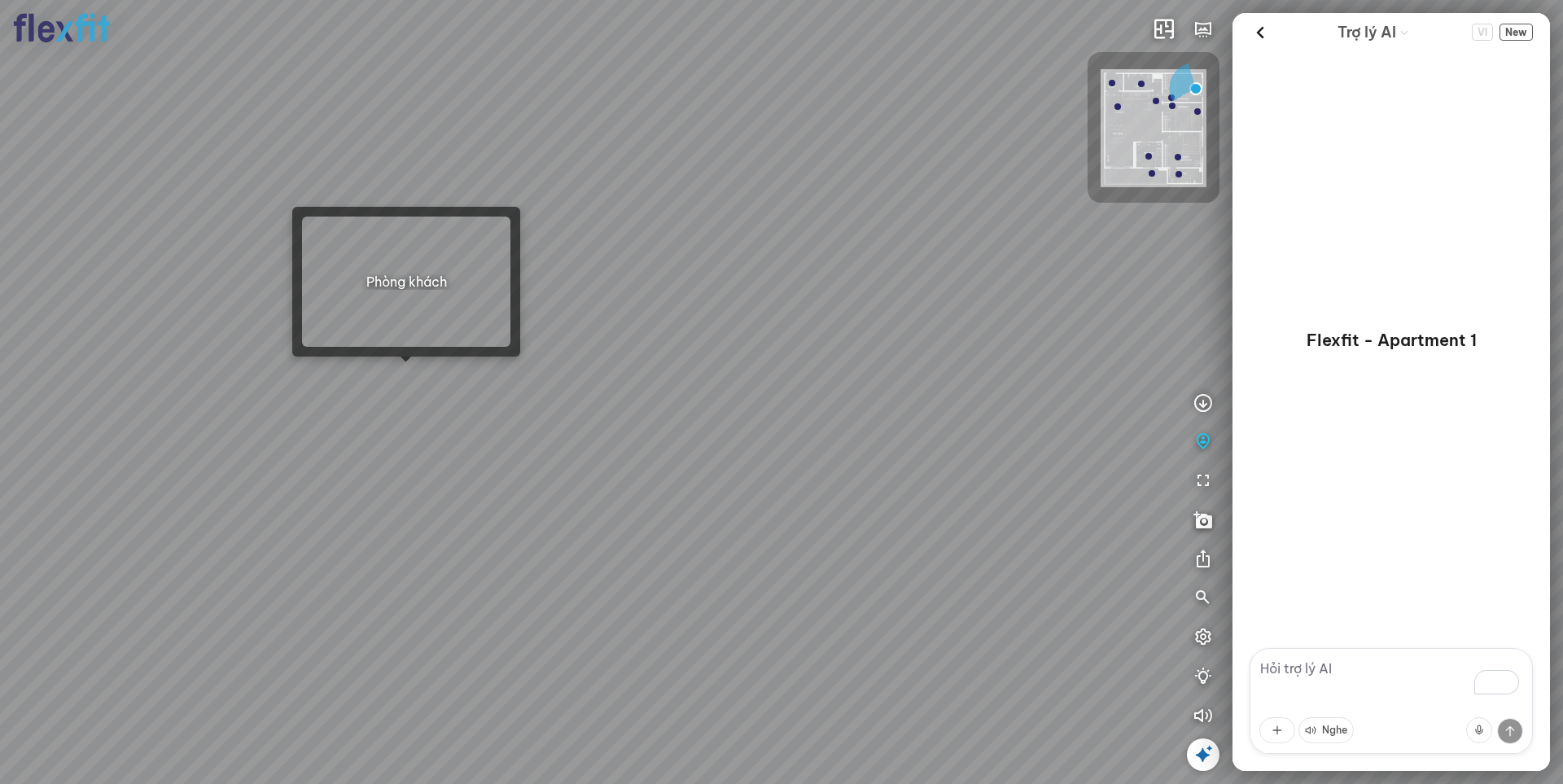
click at [405, 368] on div at bounding box center [782, 392] width 1563 height 784
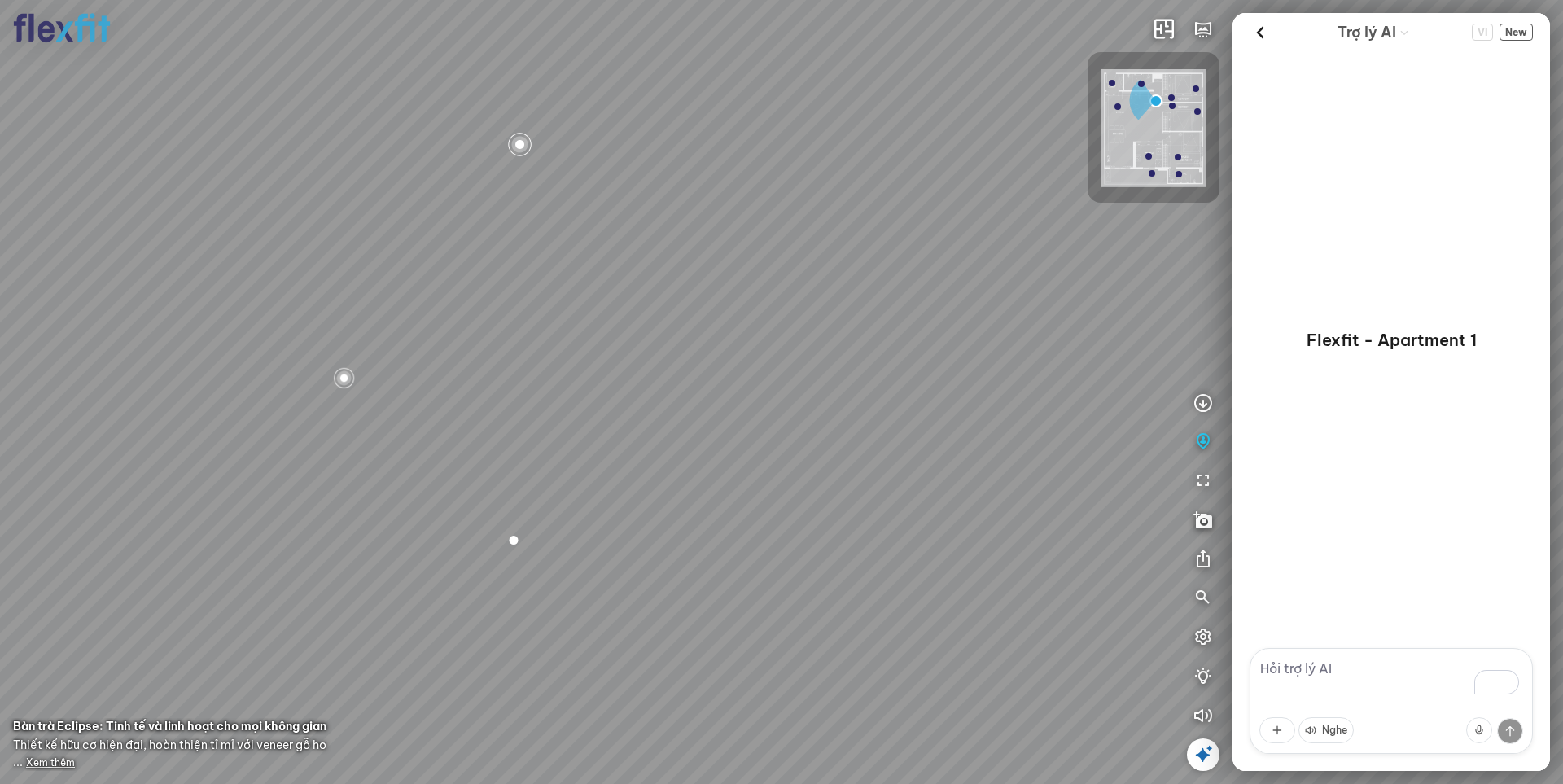
drag, startPoint x: 422, startPoint y: 406, endPoint x: 777, endPoint y: 389, distance: 355.4
click at [630, 388] on div "Bếp WC Phòng ngủ master Phòng ngủ Phòng ngủ" at bounding box center [782, 392] width 1563 height 784
drag, startPoint x: 398, startPoint y: 384, endPoint x: 1131, endPoint y: 360, distance: 733.4
click at [1055, 350] on div "Bếp WC Phòng ngủ master Phòng ngủ Phòng ngủ" at bounding box center [782, 392] width 1563 height 784
drag, startPoint x: 1081, startPoint y: 315, endPoint x: 1352, endPoint y: 365, distance: 275.6
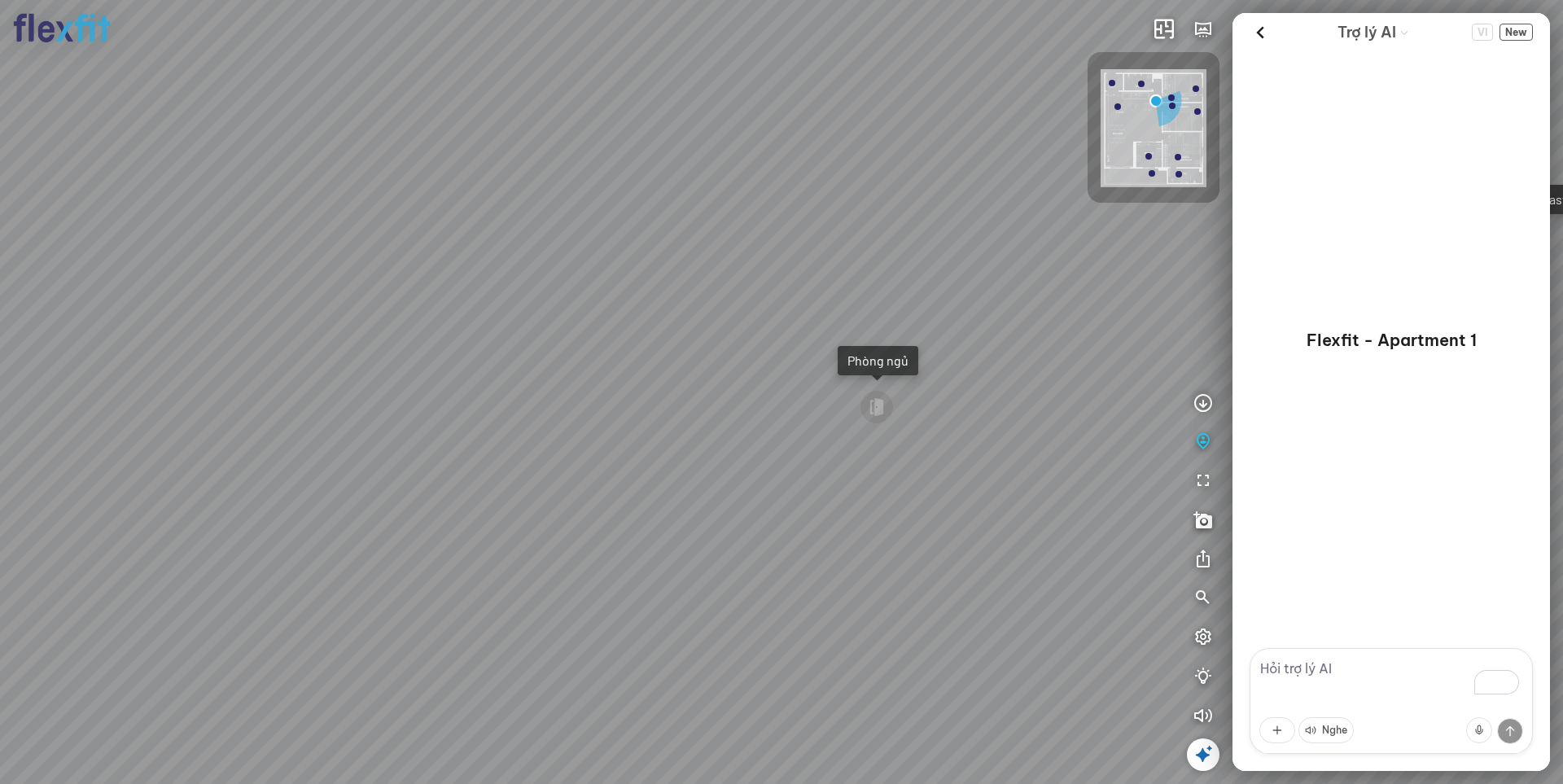
click at [1289, 353] on div "Bếp WC Phòng ngủ master Phòng ngủ Phòng ngủ INFO: krpano 1.20.8 (build [DATE]) …" at bounding box center [782, 392] width 1563 height 784
drag, startPoint x: 959, startPoint y: 320, endPoint x: 594, endPoint y: 296, distance: 365.8
click at [594, 296] on div "Bếp WC Phòng ngủ master Phòng ngủ Phòng ngủ" at bounding box center [782, 392] width 1563 height 784
drag, startPoint x: 836, startPoint y: 287, endPoint x: 900, endPoint y: 397, distance: 127.3
click at [900, 397] on div "Bếp WC Phòng ngủ master Phòng ngủ Phòng ngủ" at bounding box center [782, 392] width 1563 height 784
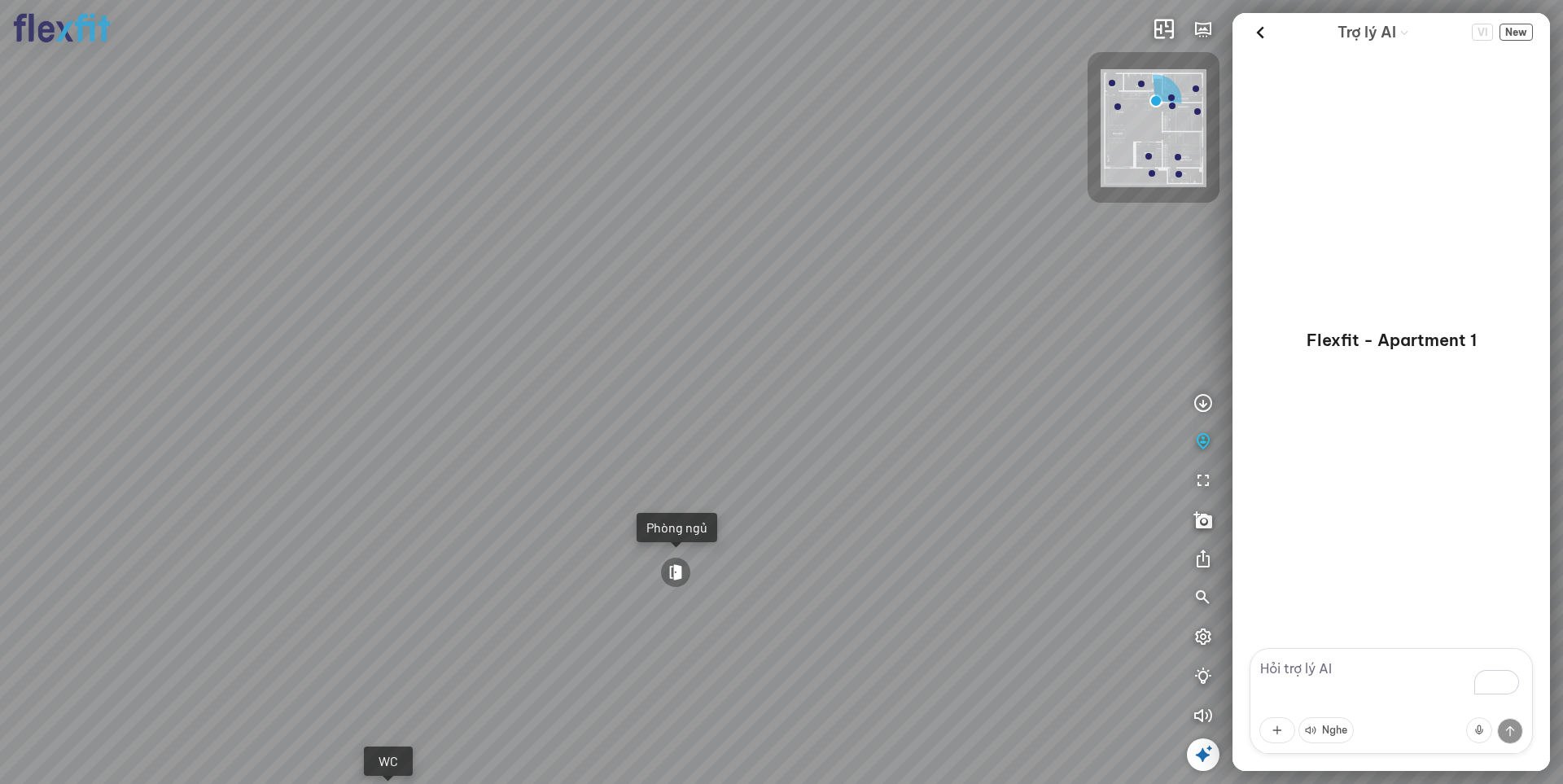
click at [672, 573] on div at bounding box center [675, 572] width 31 height 31
drag, startPoint x: 441, startPoint y: 531, endPoint x: 787, endPoint y: 537, distance: 346.1
click at [787, 537] on div at bounding box center [782, 392] width 1563 height 784
drag, startPoint x: 595, startPoint y: 514, endPoint x: 862, endPoint y: 551, distance: 269.6
click at [862, 551] on div at bounding box center [782, 392] width 1563 height 784
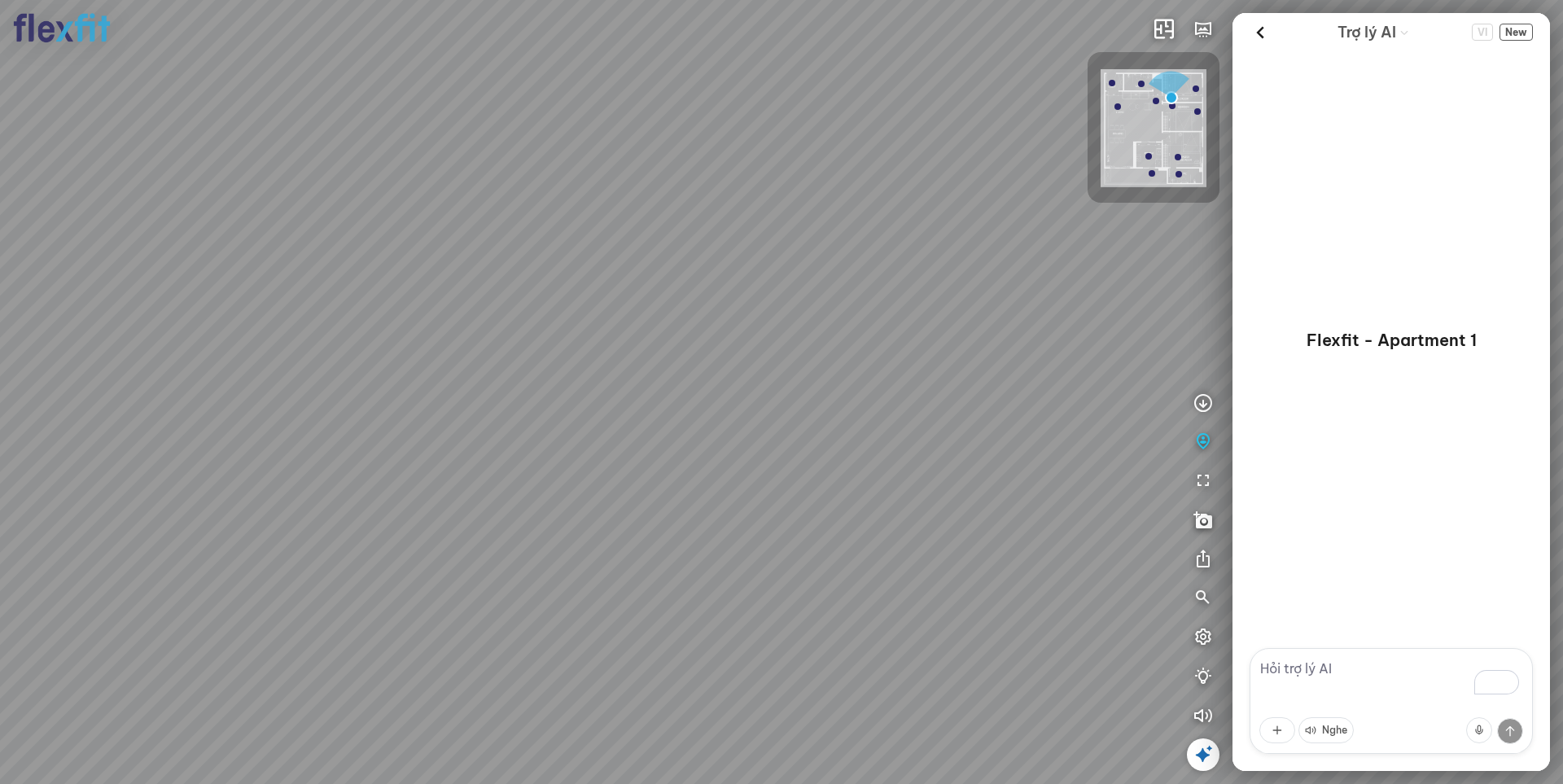
click at [1123, 152] on img at bounding box center [1154, 128] width 106 height 118
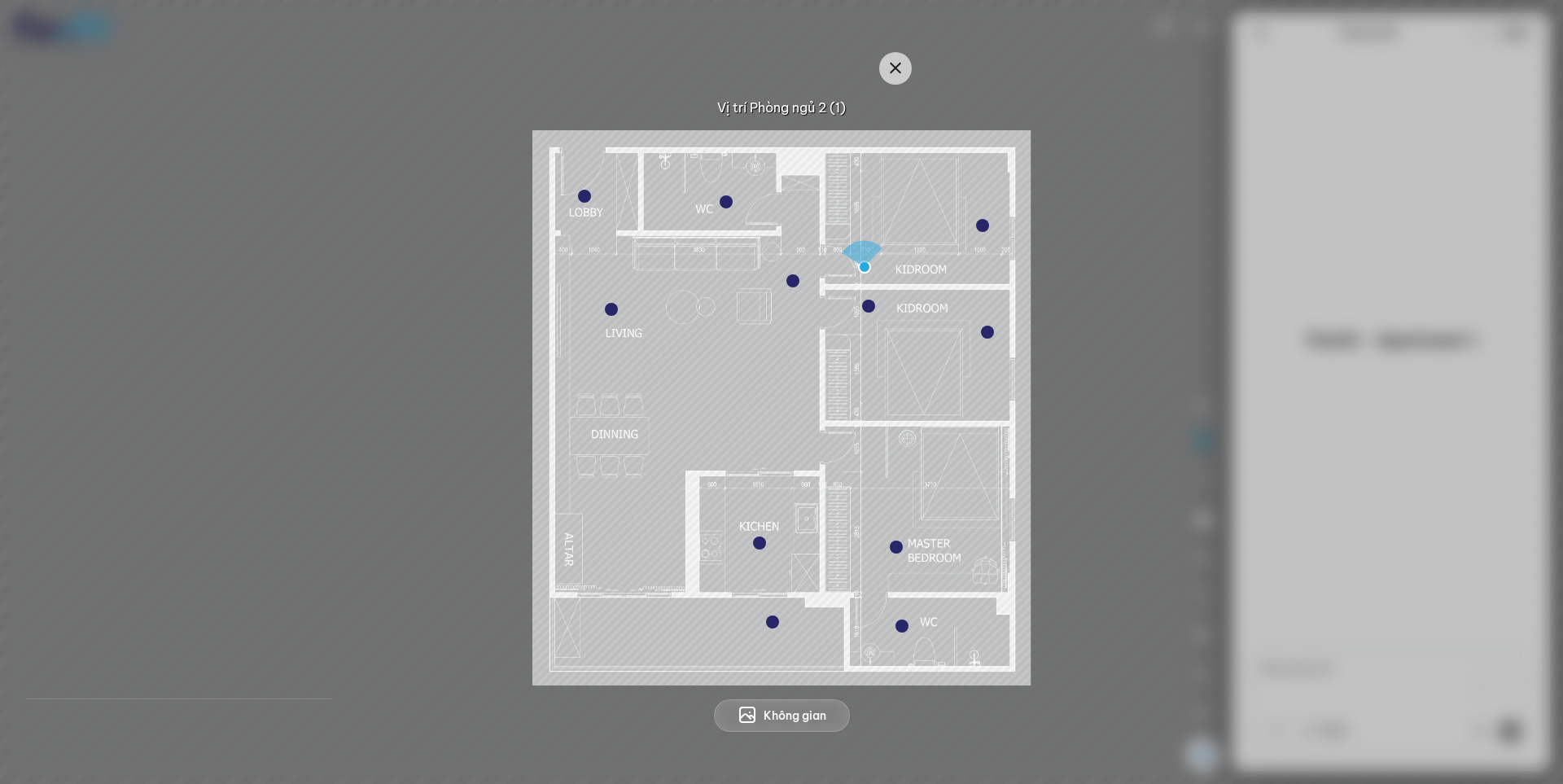
click at [1098, 454] on div at bounding box center [781, 408] width 1485 height 556
click at [896, 67] on icon "button" at bounding box center [895, 68] width 19 height 19
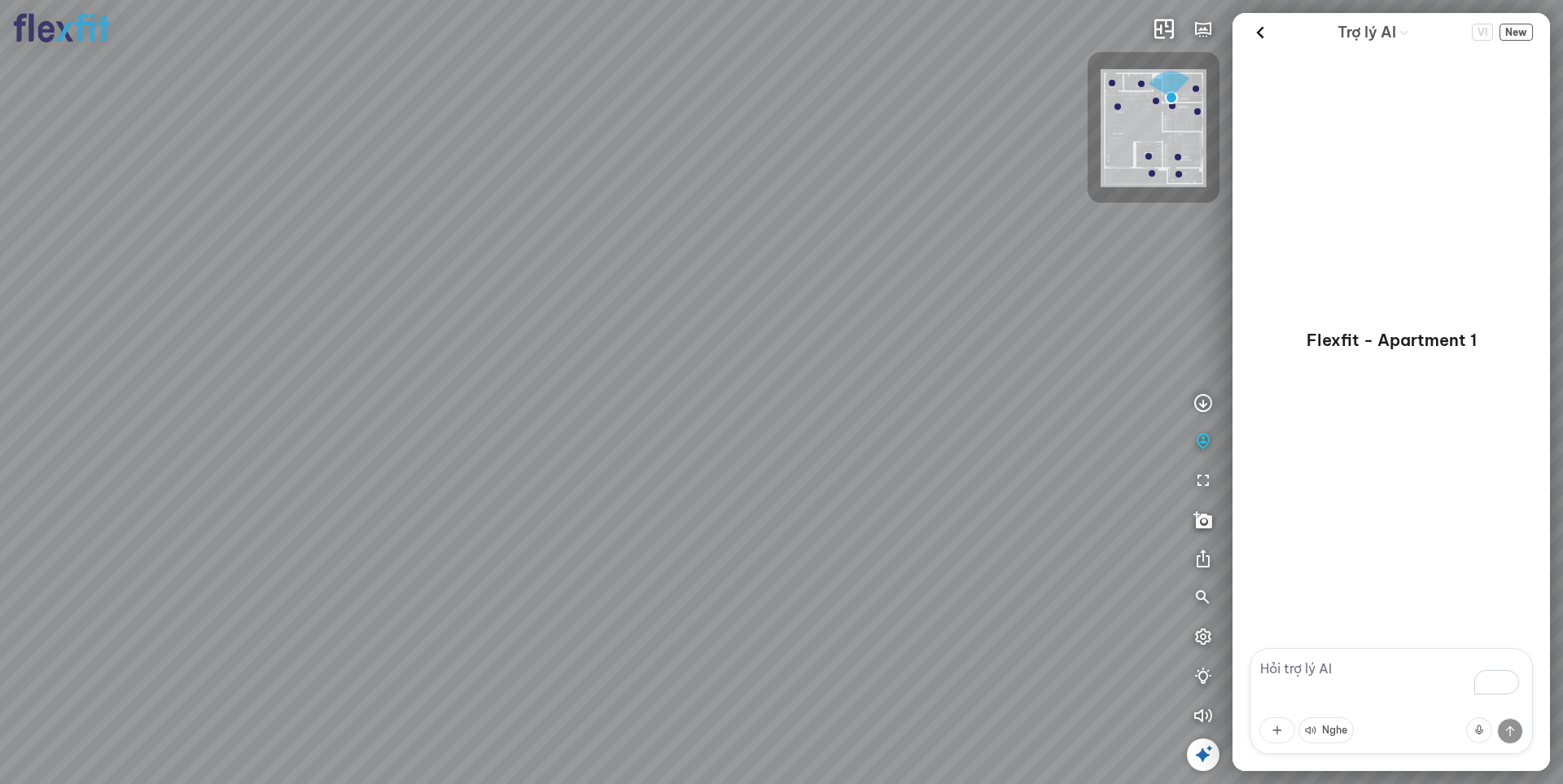
click at [1120, 135] on img at bounding box center [1154, 128] width 106 height 118
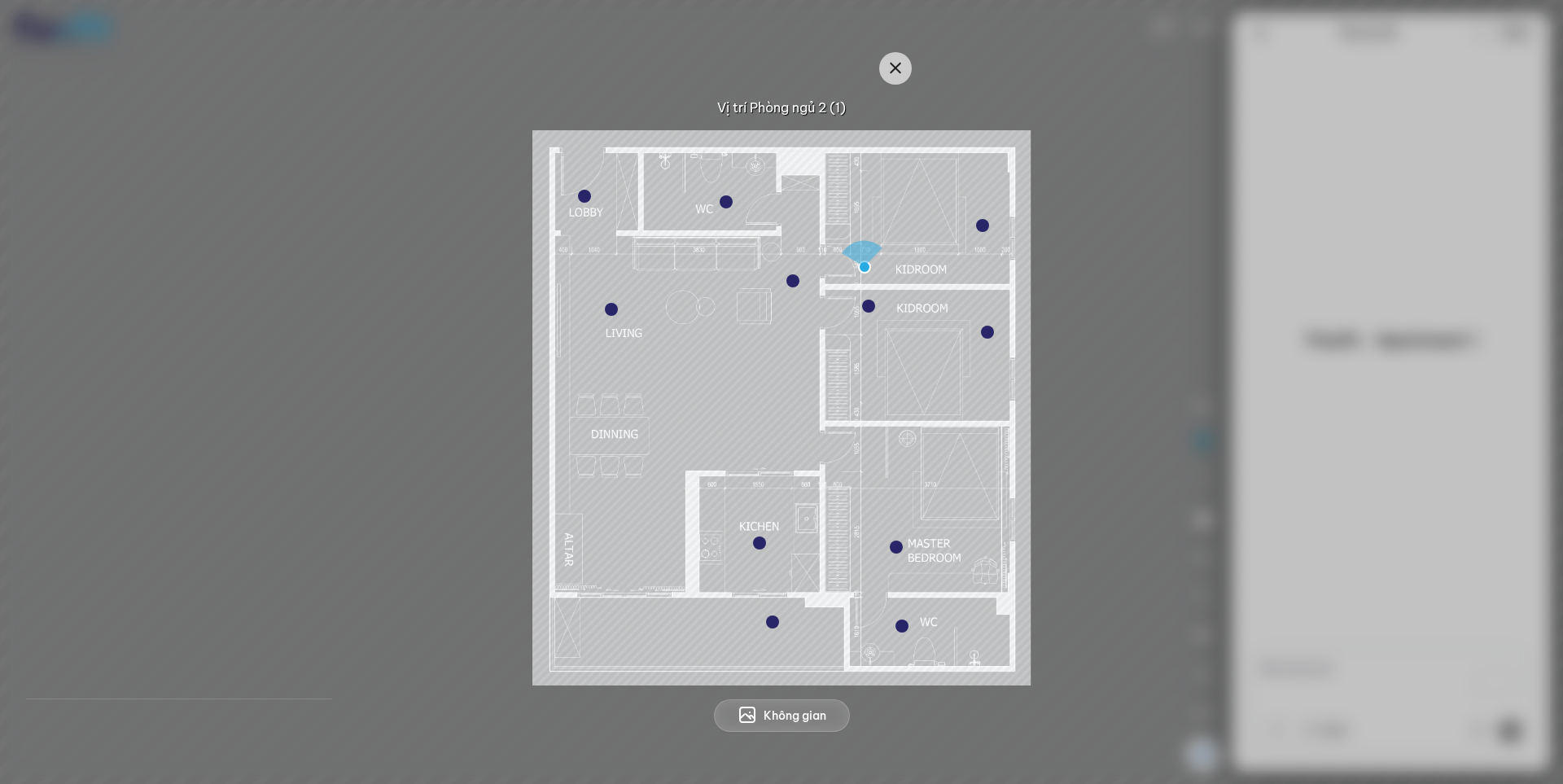
click at [609, 313] on div at bounding box center [610, 309] width 13 height 13
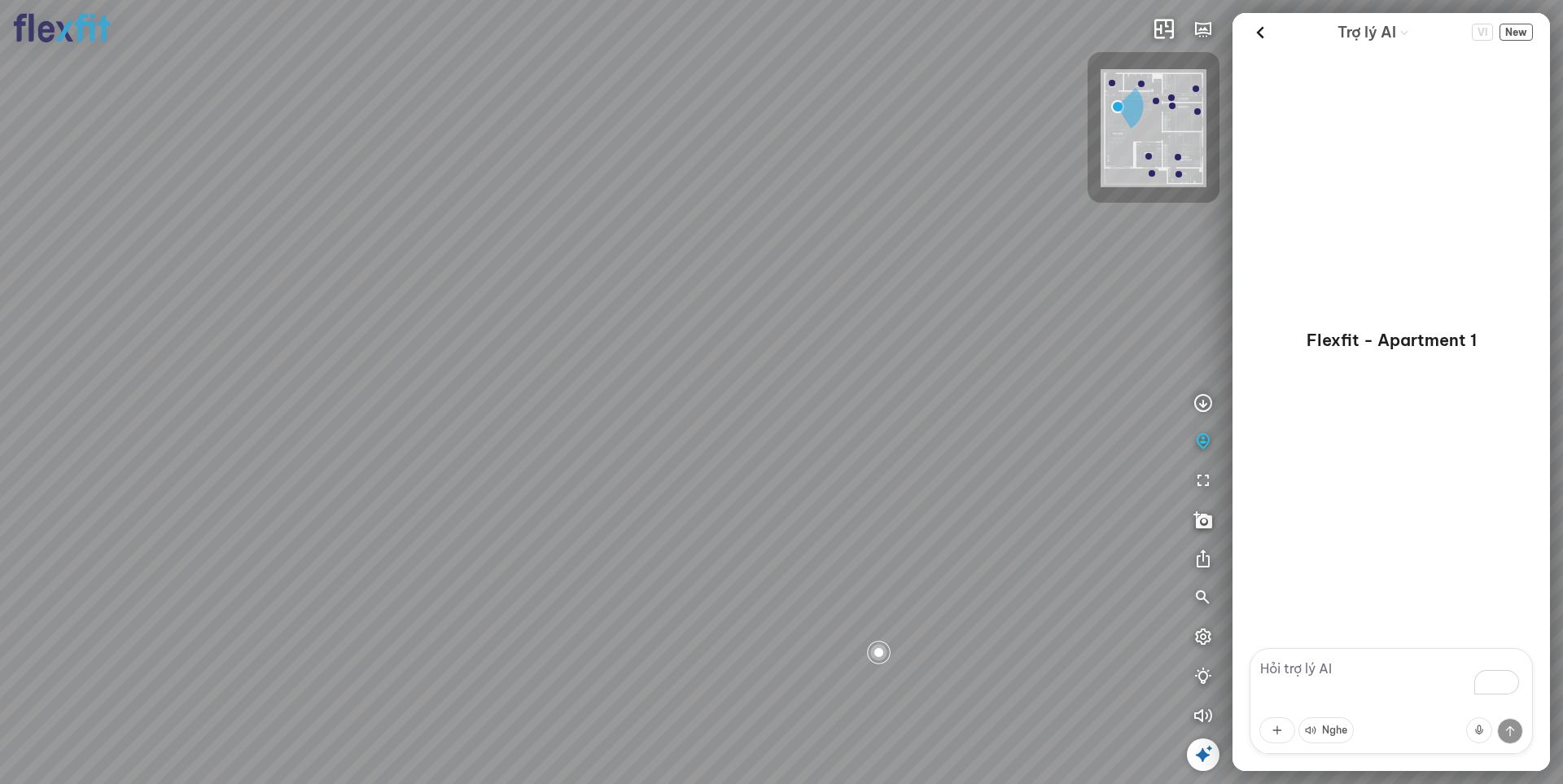
click at [1200, 765] on div at bounding box center [1203, 754] width 33 height 33
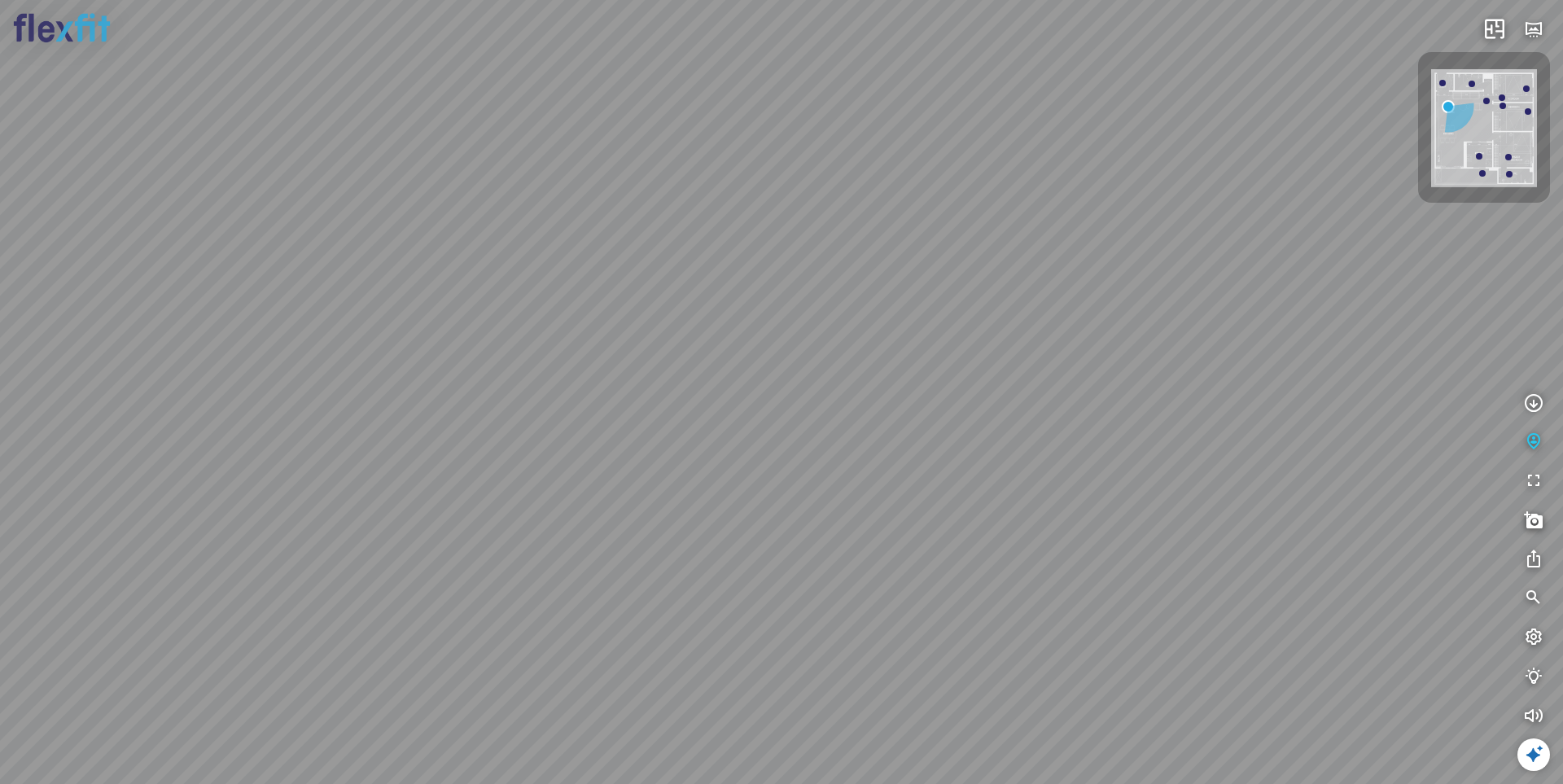
drag, startPoint x: 991, startPoint y: 540, endPoint x: 325, endPoint y: 535, distance: 666.0
click at [126, 515] on div "Ban công Bếp Phòng ngủ master Phòng ngủ Phòng ngủ" at bounding box center [782, 392] width 1563 height 784
click at [893, 272] on div at bounding box center [884, 274] width 22 height 22
drag, startPoint x: 545, startPoint y: 464, endPoint x: 1345, endPoint y: 320, distance: 812.9
click at [1289, 320] on div at bounding box center [782, 392] width 1563 height 784
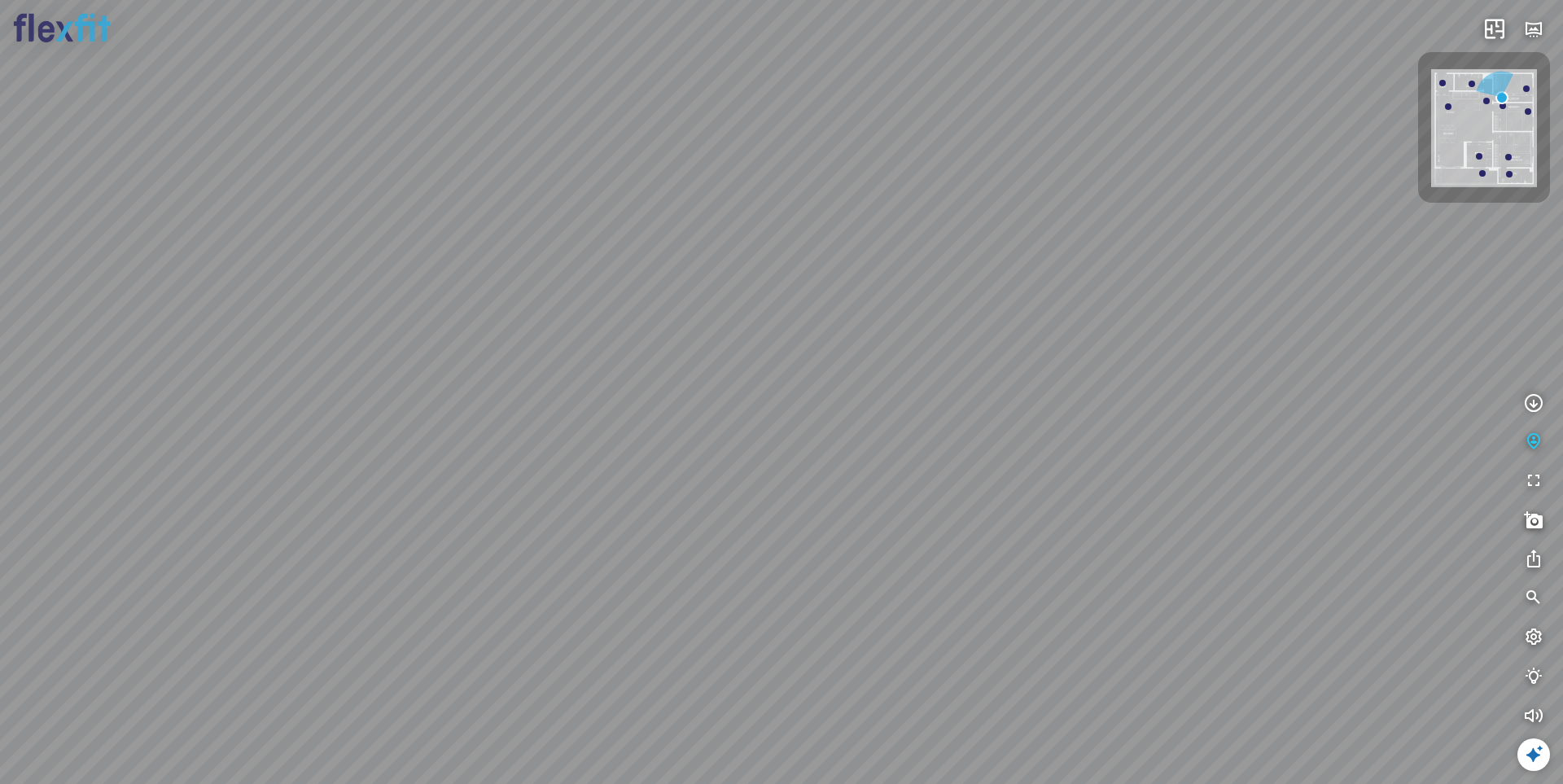
click at [1289, 145] on img at bounding box center [1485, 128] width 106 height 118
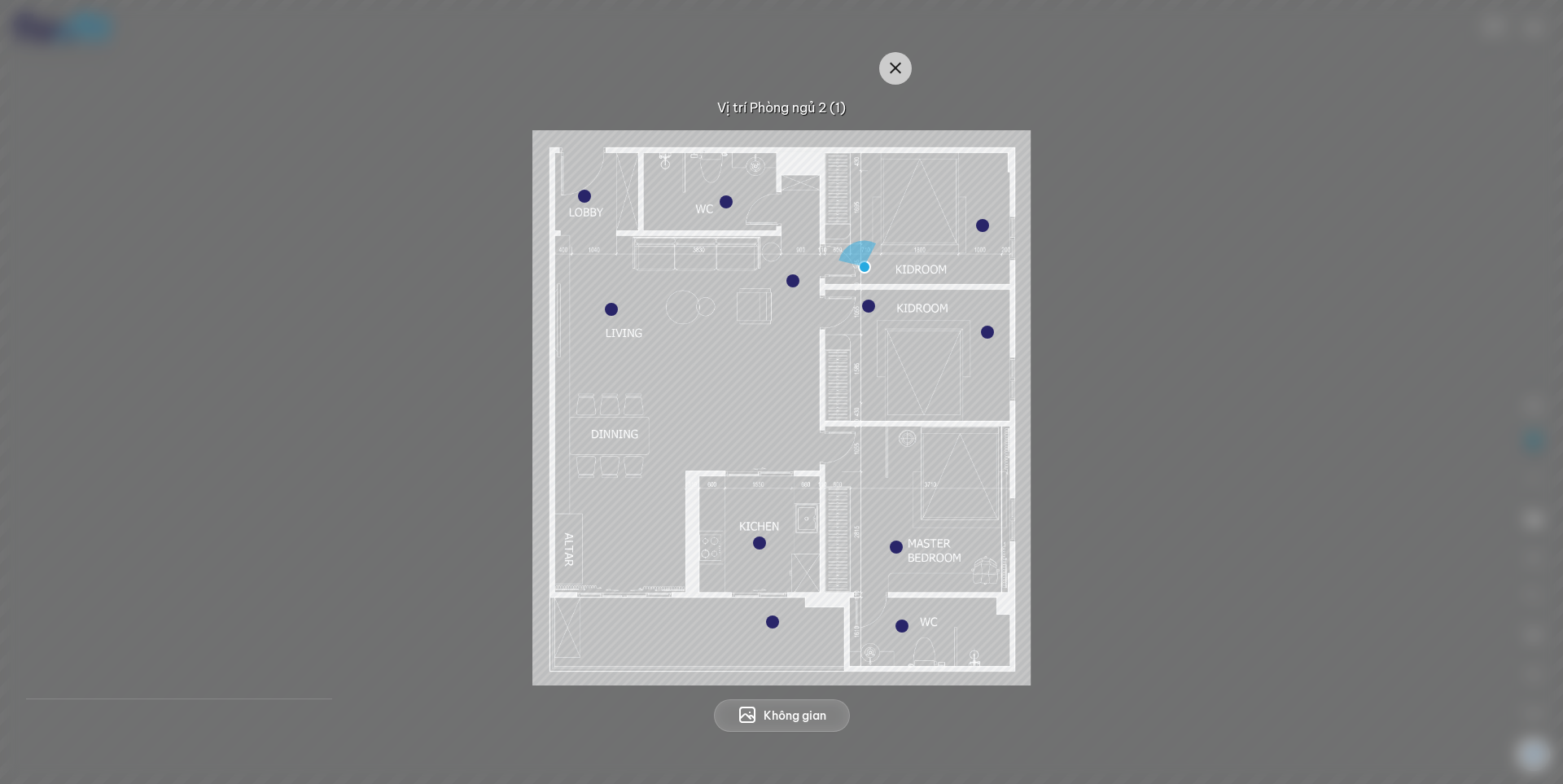
click at [873, 307] on div at bounding box center [868, 305] width 13 height 13
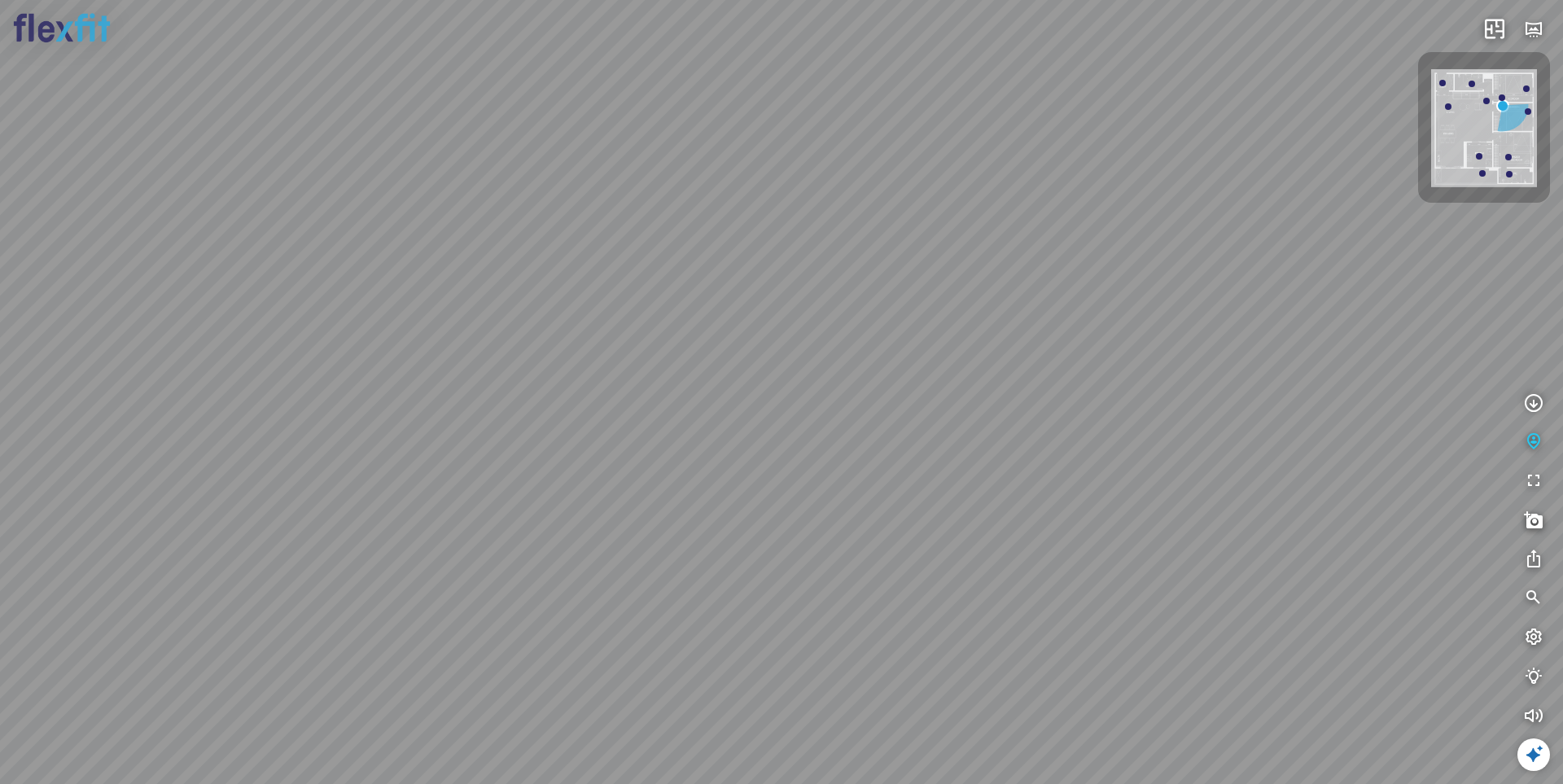
click at [1289, 107] on div at bounding box center [1448, 107] width 7 height 7
drag, startPoint x: 1218, startPoint y: 400, endPoint x: 616, endPoint y: 395, distance: 602.0
click at [610, 395] on div "Ban công Bếp Phòng ngủ master Phòng ngủ Phòng ngủ" at bounding box center [782, 392] width 1563 height 784
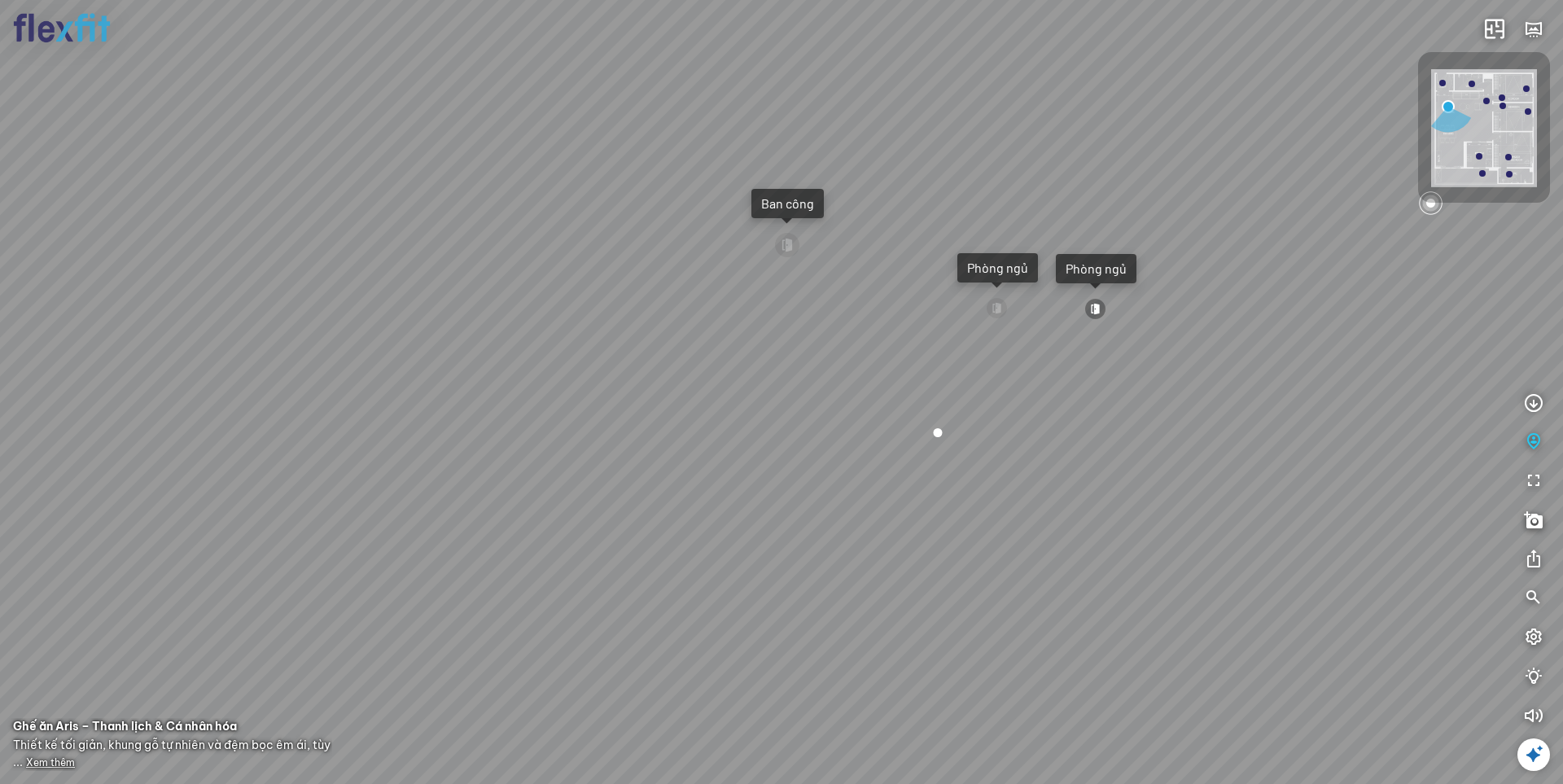
click at [1098, 309] on div at bounding box center [1095, 309] width 22 height 22
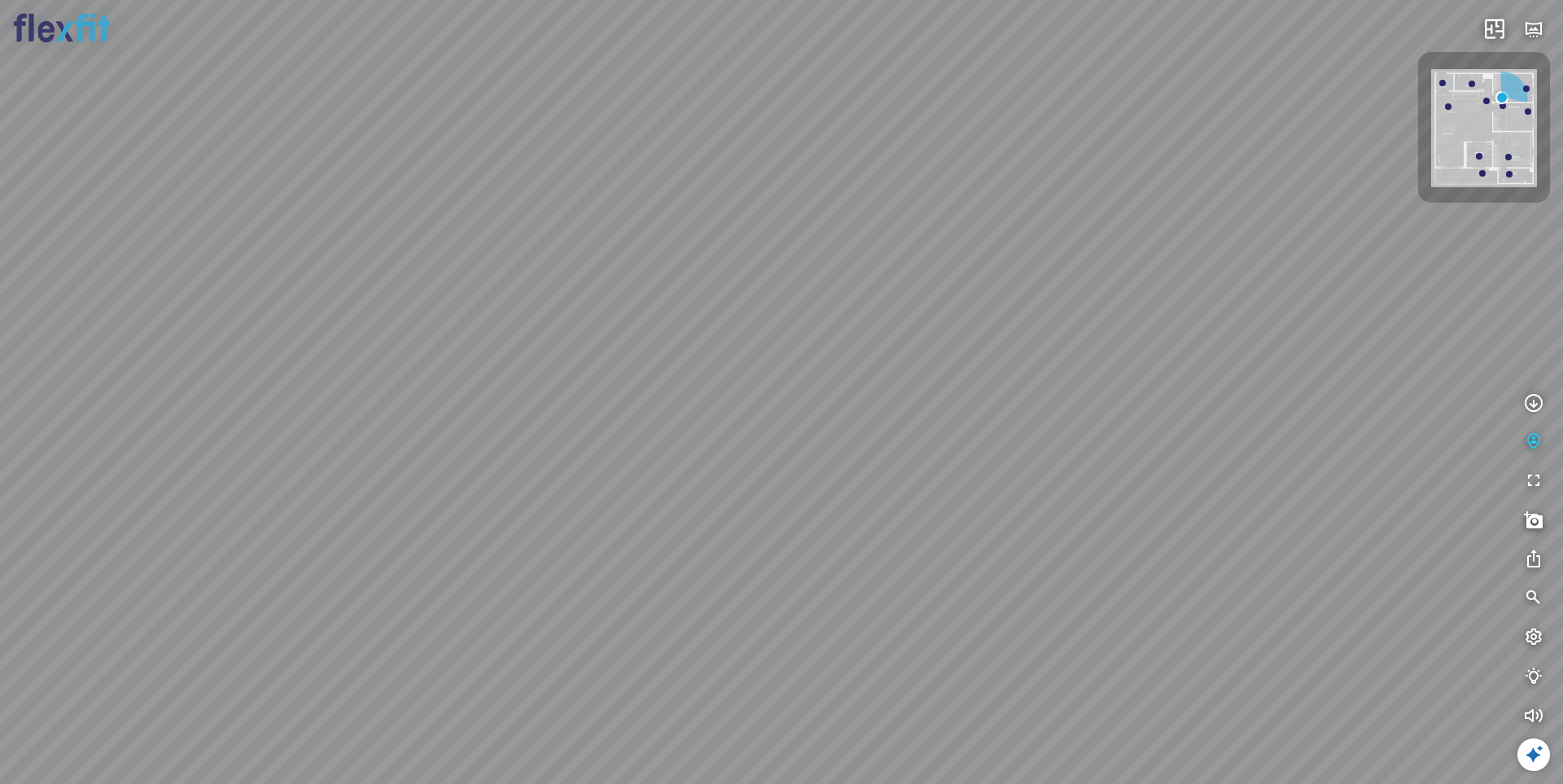
click at [1289, 115] on img at bounding box center [1485, 128] width 106 height 118
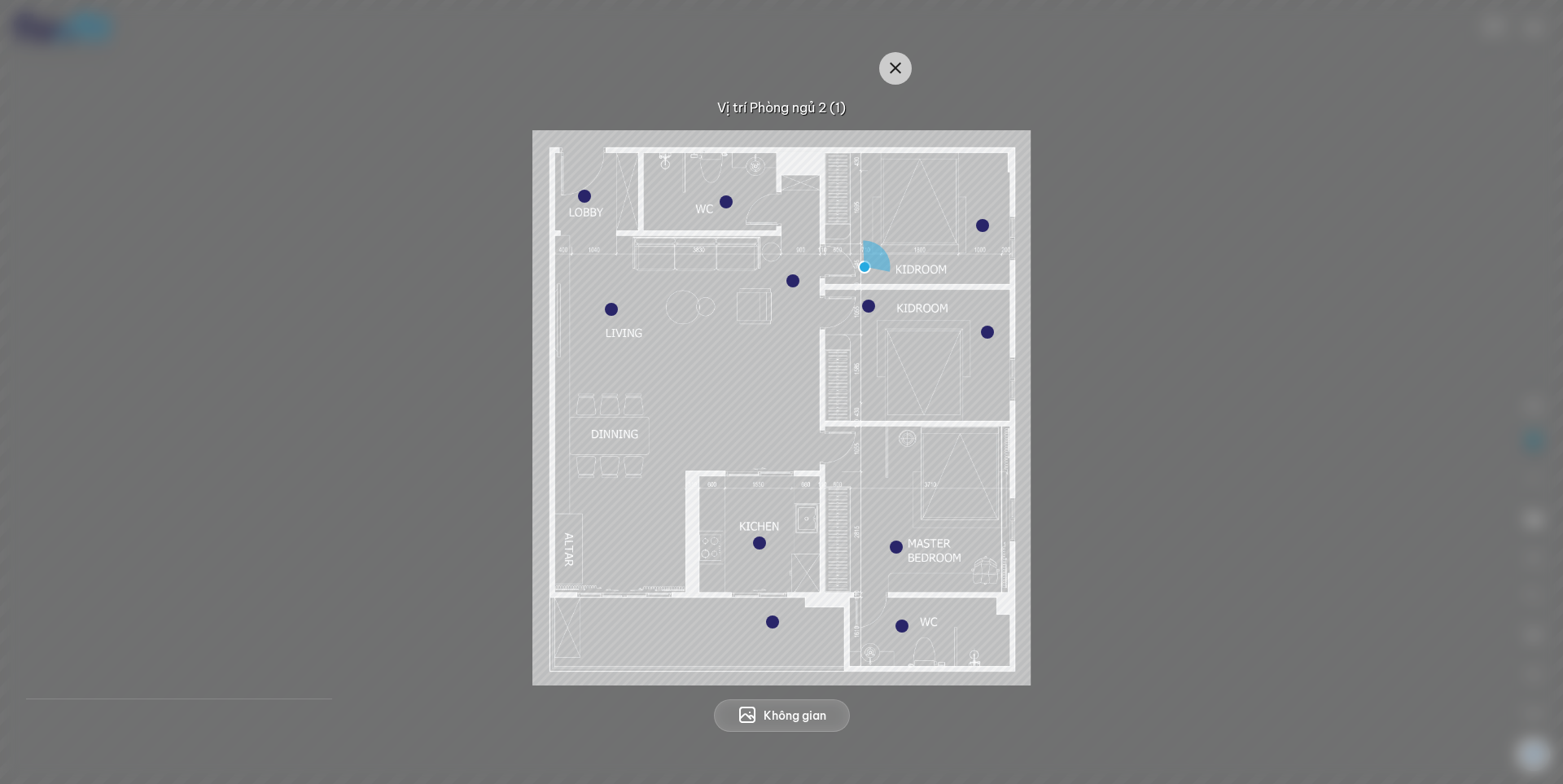
click at [609, 311] on div at bounding box center [610, 309] width 13 height 13
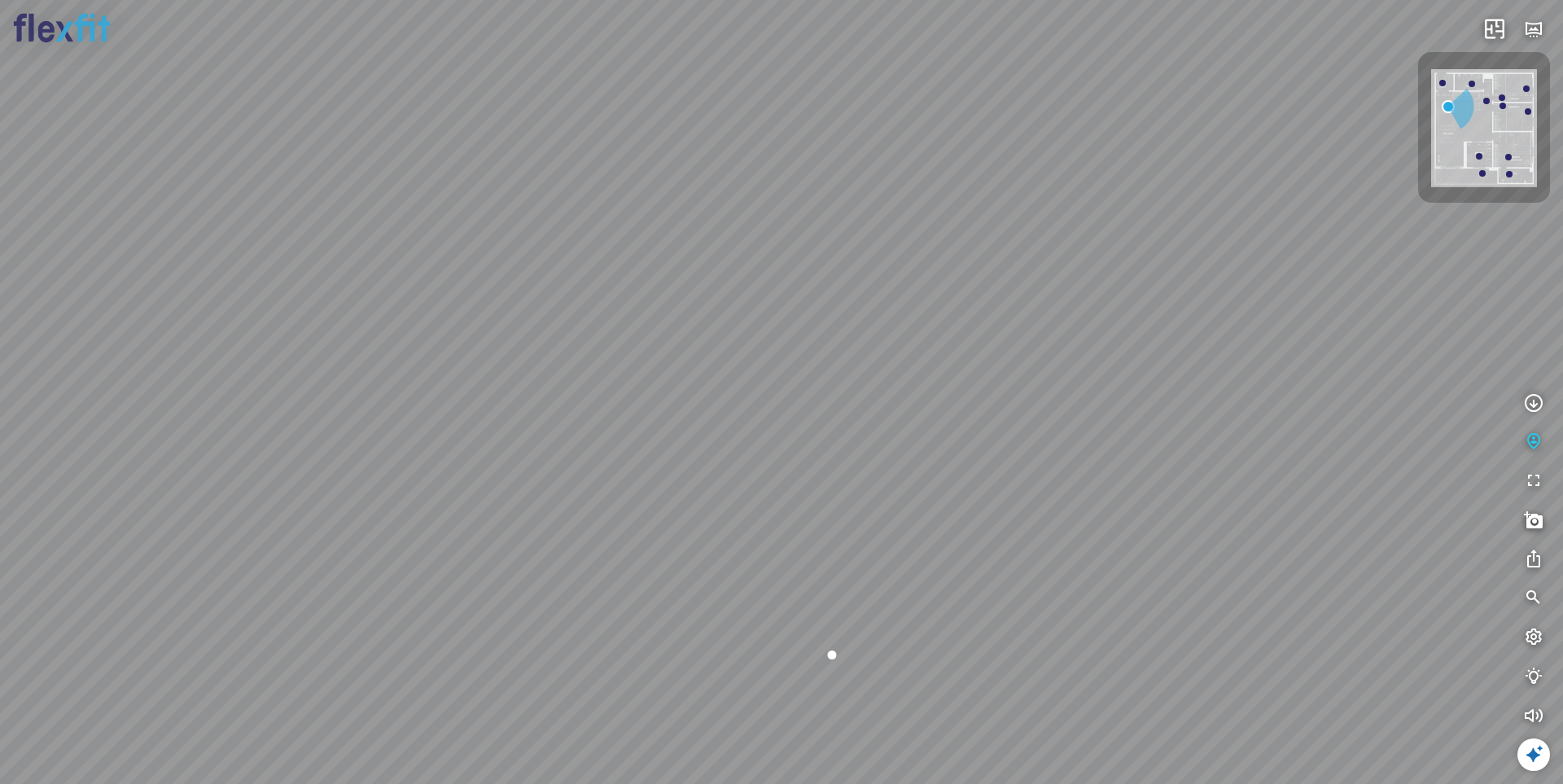
drag, startPoint x: 1032, startPoint y: 414, endPoint x: 678, endPoint y: 414, distance: 354.0
click at [678, 414] on div "Ban công Bếp Phòng ngủ master Phòng ngủ Phòng ngủ" at bounding box center [782, 392] width 1563 height 784
drag, startPoint x: 965, startPoint y: 409, endPoint x: 670, endPoint y: 438, distance: 296.4
click at [663, 440] on div "Ban công Bếp Phòng ngủ master Phòng ngủ Phòng ngủ" at bounding box center [782, 392] width 1563 height 784
drag, startPoint x: 669, startPoint y: 377, endPoint x: 763, endPoint y: 355, distance: 96.5
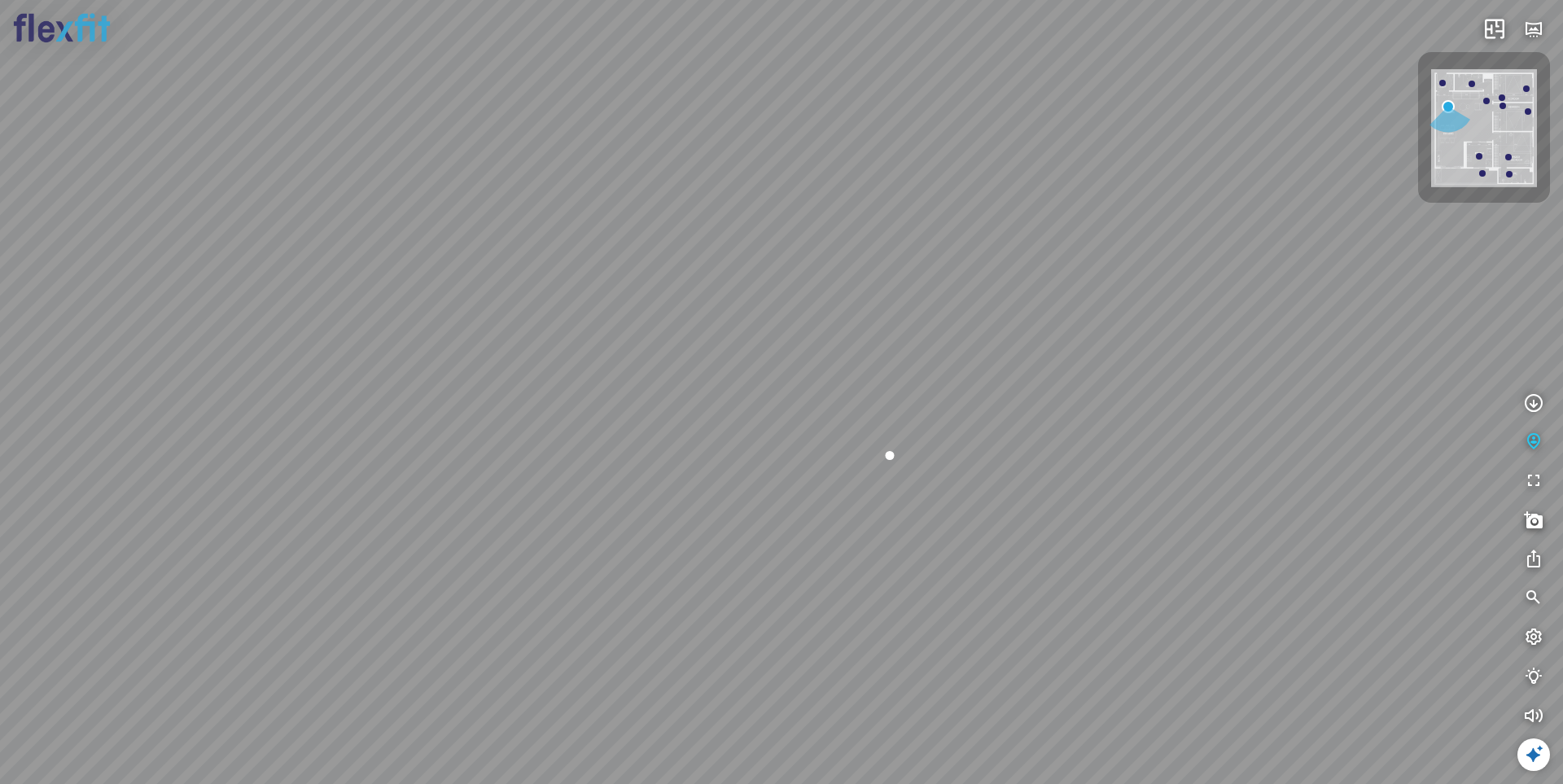
click at [712, 355] on div "Ban công Bếp Phòng ngủ master Phòng ngủ Phòng ngủ" at bounding box center [782, 392] width 1563 height 784
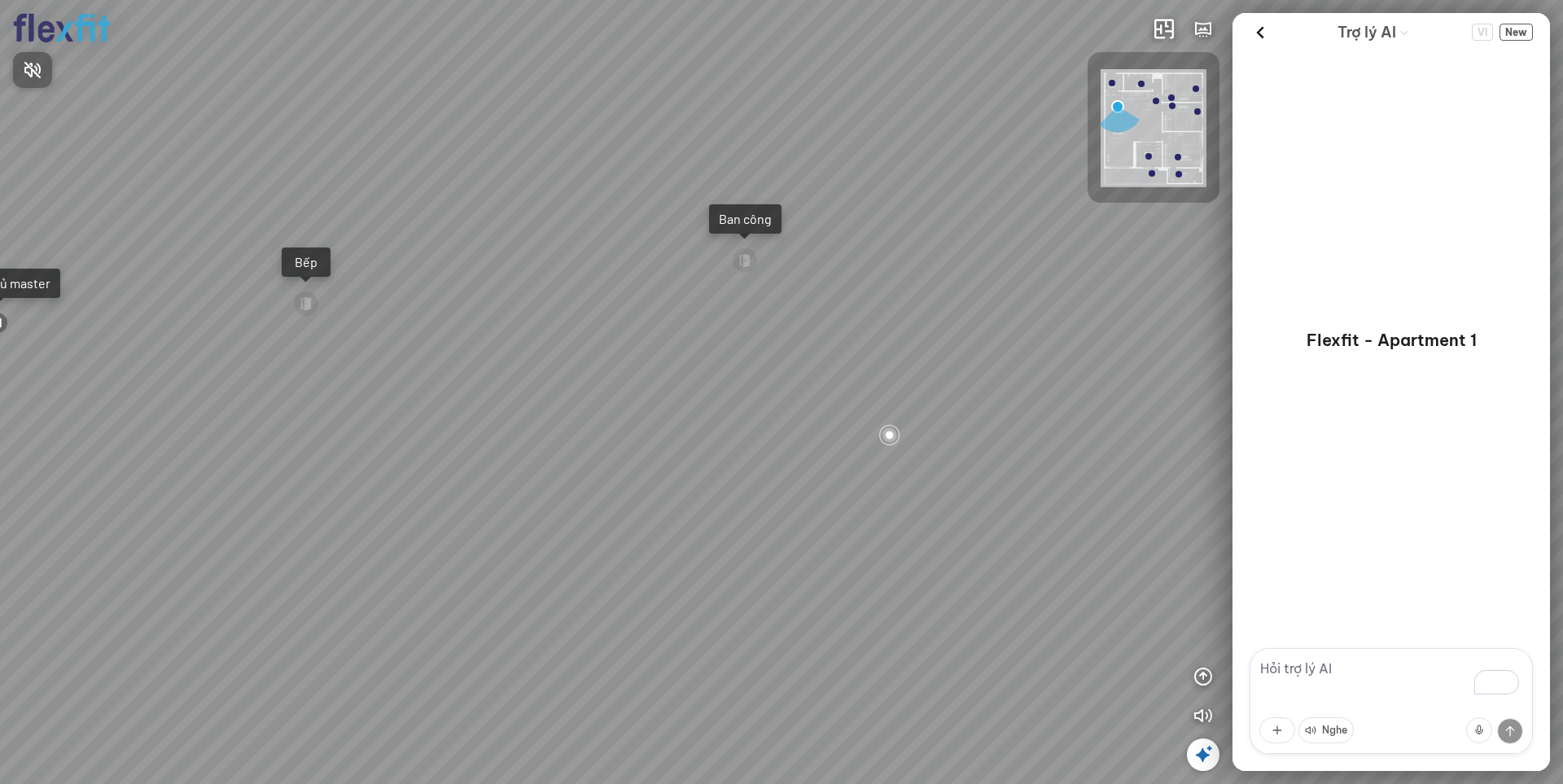
click at [1200, 755] on div at bounding box center [782, 392] width 1563 height 784
click at [1202, 750] on icon at bounding box center [1203, 754] width 19 height 19
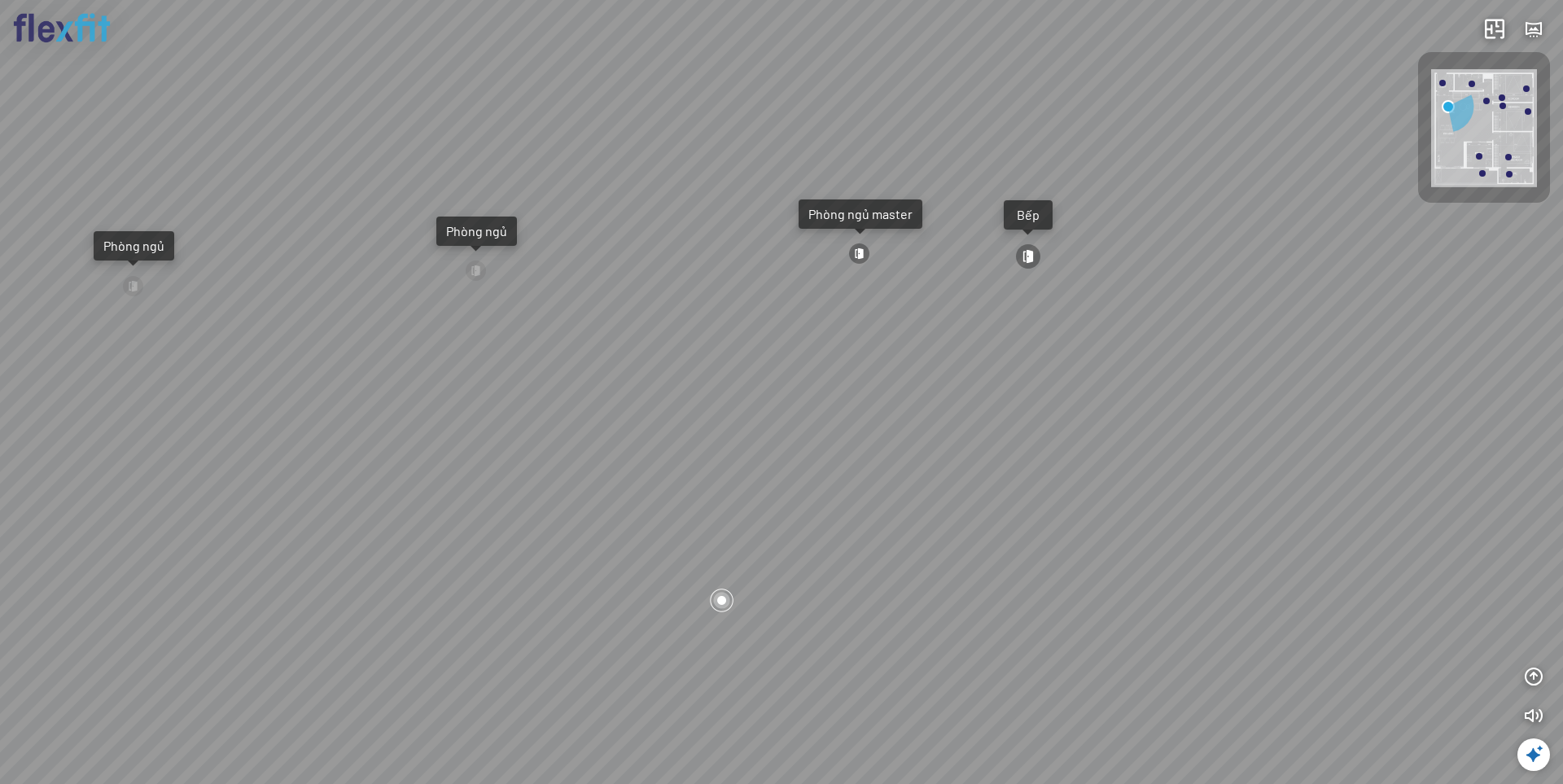
drag, startPoint x: 499, startPoint y: 423, endPoint x: 991, endPoint y: 387, distance: 493.3
click at [991, 387] on div "Ban công Bếp Phòng ngủ master Phòng ngủ Phòng ngủ" at bounding box center [782, 392] width 1563 height 784
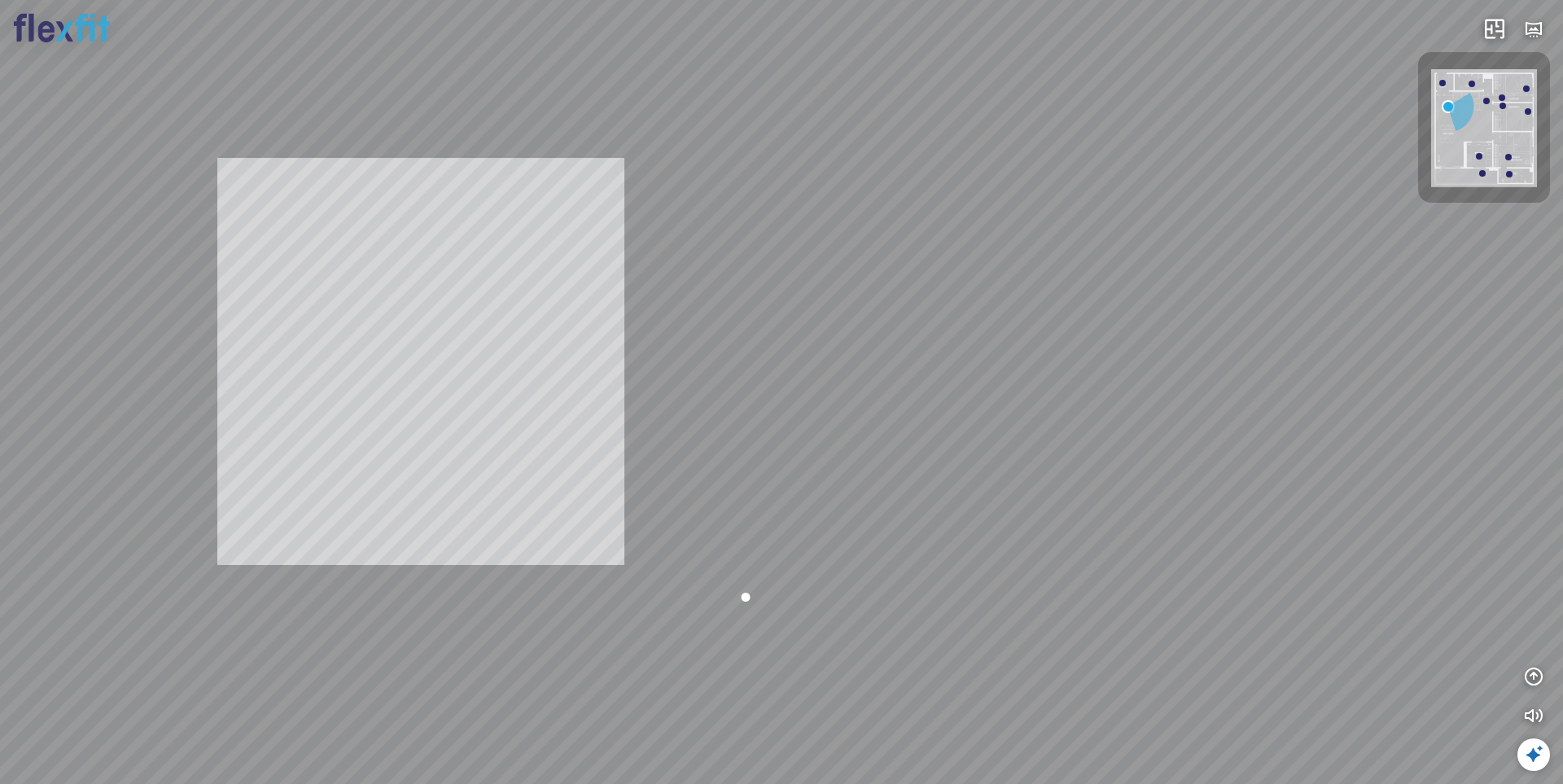
click at [532, 369] on div "Ban công Bếp Phòng ngủ master Phòng ngủ Phòng ngủ INFO: krpano 1.20.8 (build 20…" at bounding box center [782, 392] width 1563 height 784
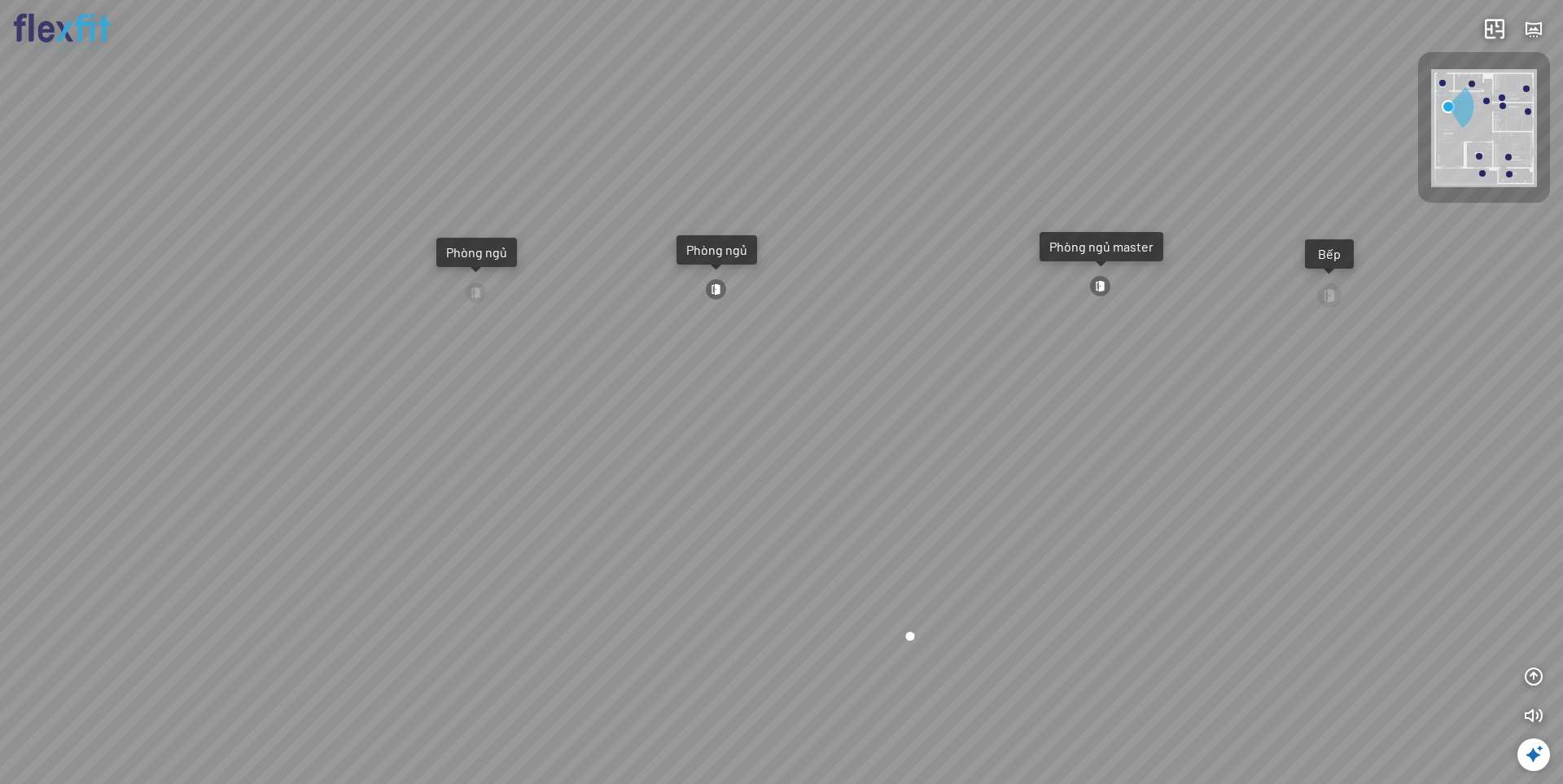
drag, startPoint x: 388, startPoint y: 416, endPoint x: 663, endPoint y: 450, distance: 277.1
click at [663, 450] on div "Ban công Bếp Phòng ngủ master Phòng ngủ Phòng ngủ" at bounding box center [782, 392] width 1563 height 784
drag, startPoint x: 569, startPoint y: 426, endPoint x: 990, endPoint y: 416, distance: 421.1
click at [937, 402] on div "Ban công Bếp Phòng ngủ master Phòng ngủ Phòng ngủ" at bounding box center [782, 392] width 1563 height 784
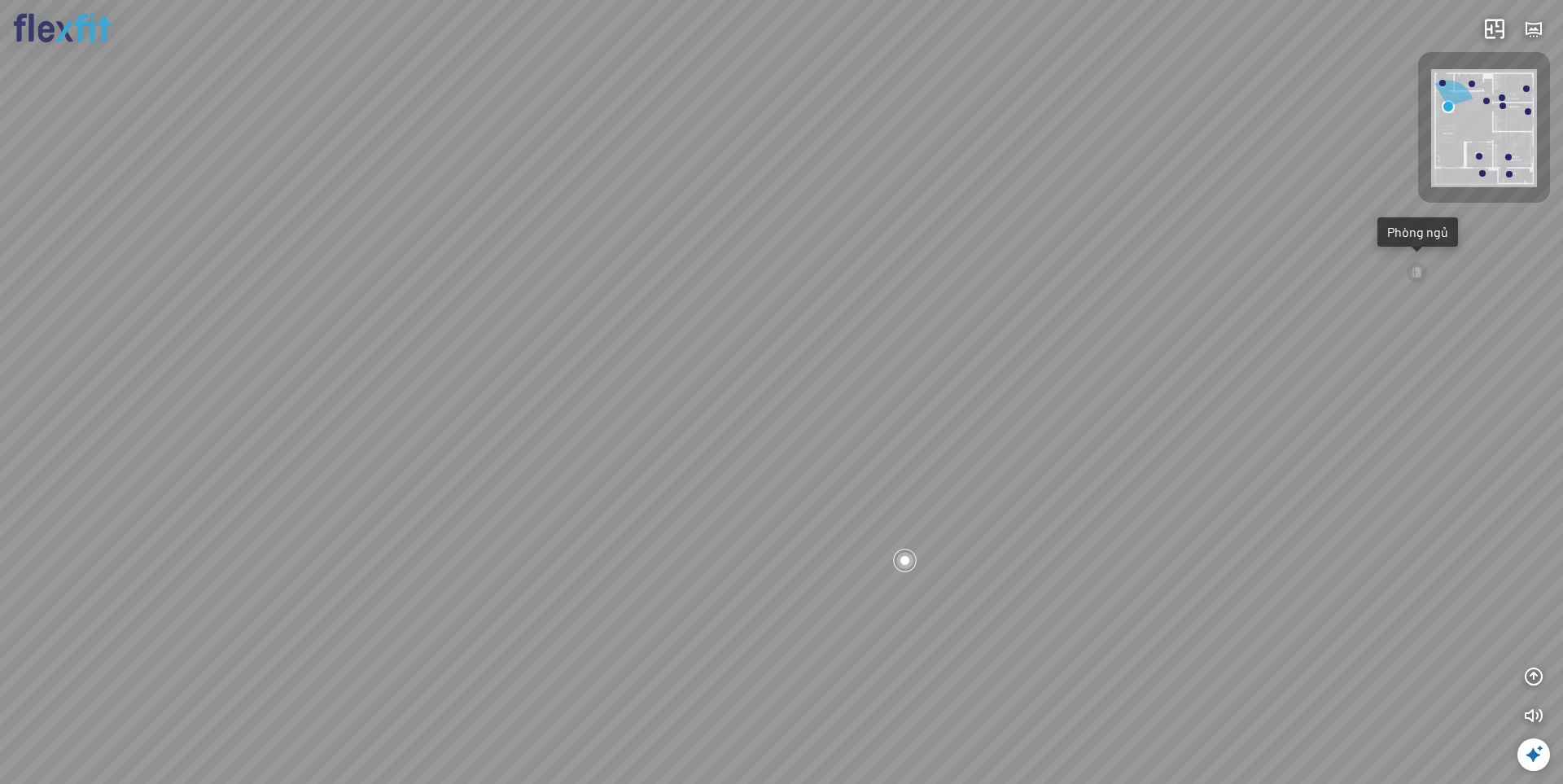
drag, startPoint x: 841, startPoint y: 411, endPoint x: 1189, endPoint y: 454, distance: 350.6
click at [1225, 439] on div "Ban công Bếp Phòng ngủ master Phòng ngủ Phòng ngủ" at bounding box center [782, 392] width 1563 height 784
drag, startPoint x: 924, startPoint y: 441, endPoint x: 1262, endPoint y: 461, distance: 338.6
click at [1261, 461] on div "Ban công Bếp Phòng ngủ master Phòng ngủ Phòng ngủ" at bounding box center [782, 392] width 1563 height 784
drag, startPoint x: 311, startPoint y: 270, endPoint x: 233, endPoint y: 405, distance: 155.9
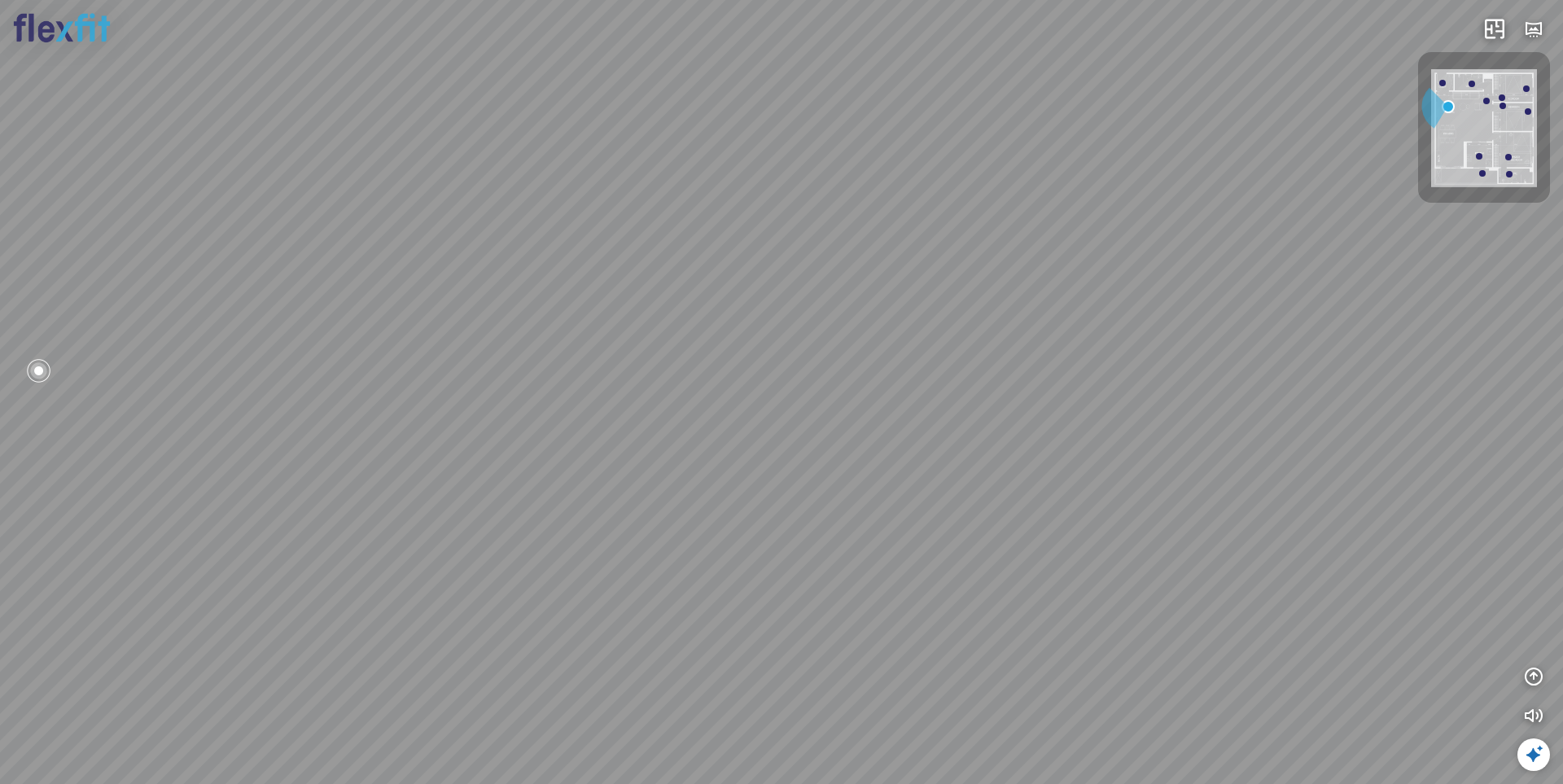
click at [233, 405] on div "Ban công Bếp Phòng ngủ master Phòng ngủ Phòng ngủ" at bounding box center [782, 392] width 1563 height 784
drag, startPoint x: 250, startPoint y: 366, endPoint x: 209, endPoint y: 347, distance: 45.2
click at [209, 347] on div "Ban công Bếp Phòng ngủ master Phòng ngủ Phòng ngủ" at bounding box center [782, 392] width 1563 height 784
